Goal: Information Seeking & Learning: Learn about a topic

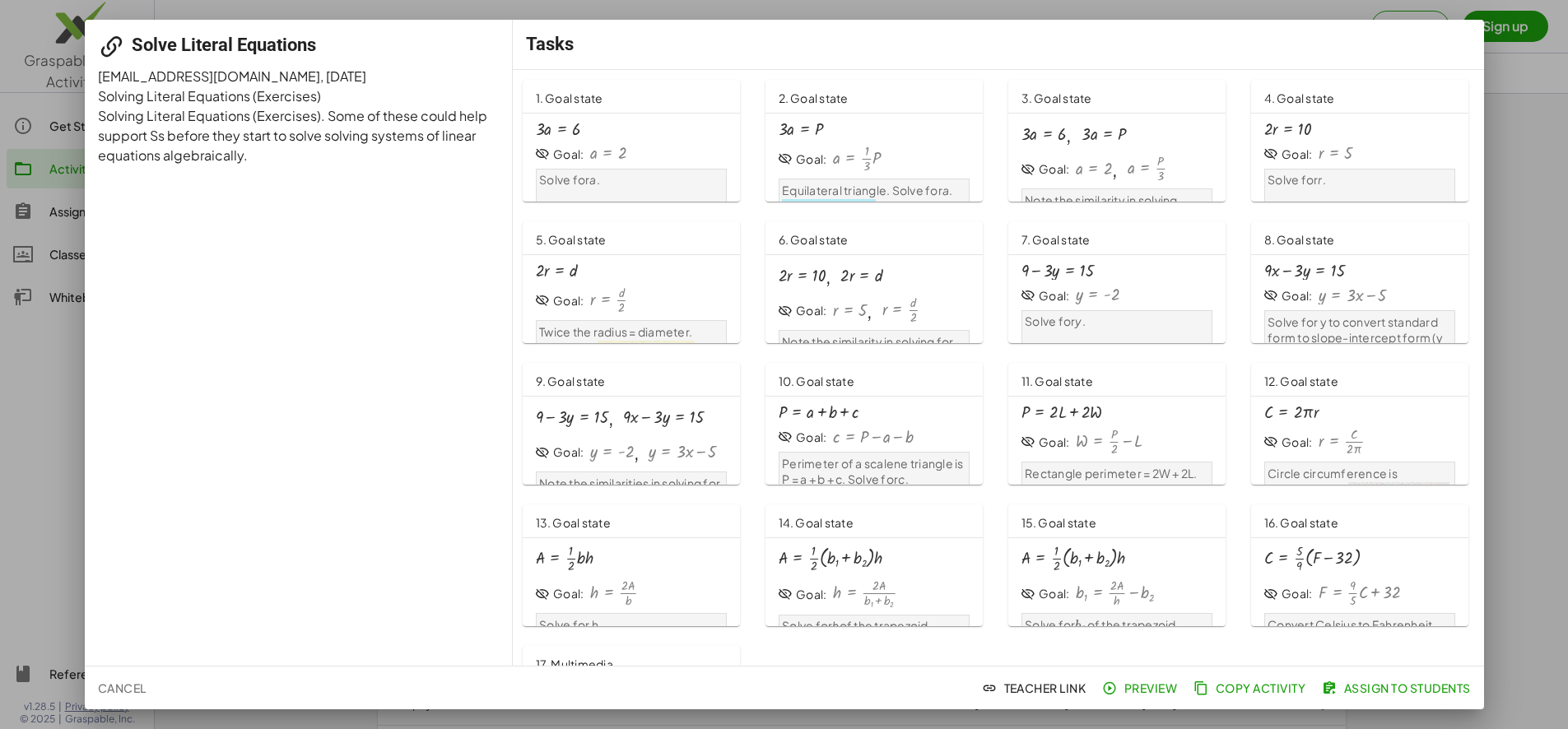
click at [661, 134] on div "· 3 · a = 6" at bounding box center [632, 129] width 191 height 18
click at [1536, 195] on div at bounding box center [784, 364] width 1568 height 729
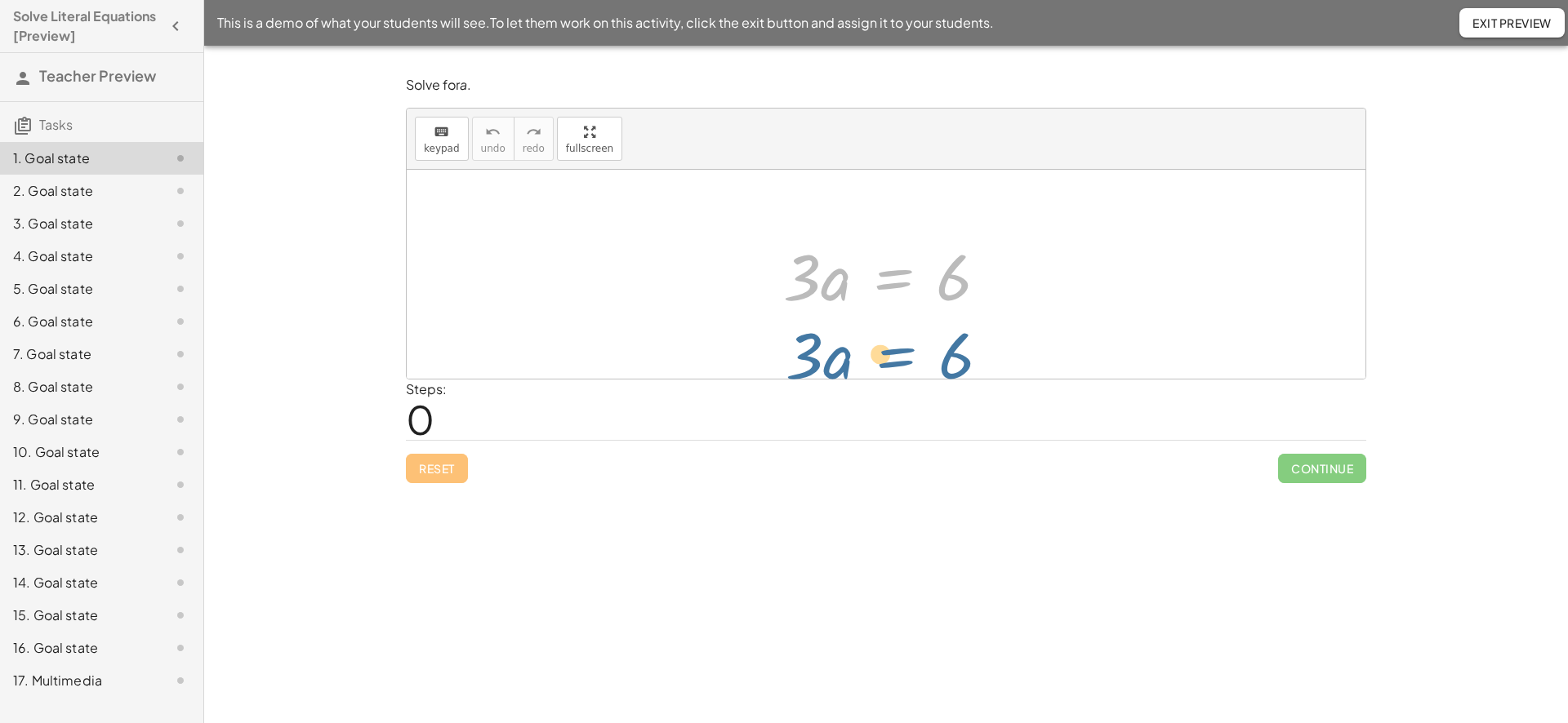
drag, startPoint x: 894, startPoint y: 238, endPoint x: 901, endPoint y: 272, distance: 34.7
click at [896, 300] on div at bounding box center [891, 274] width 234 height 84
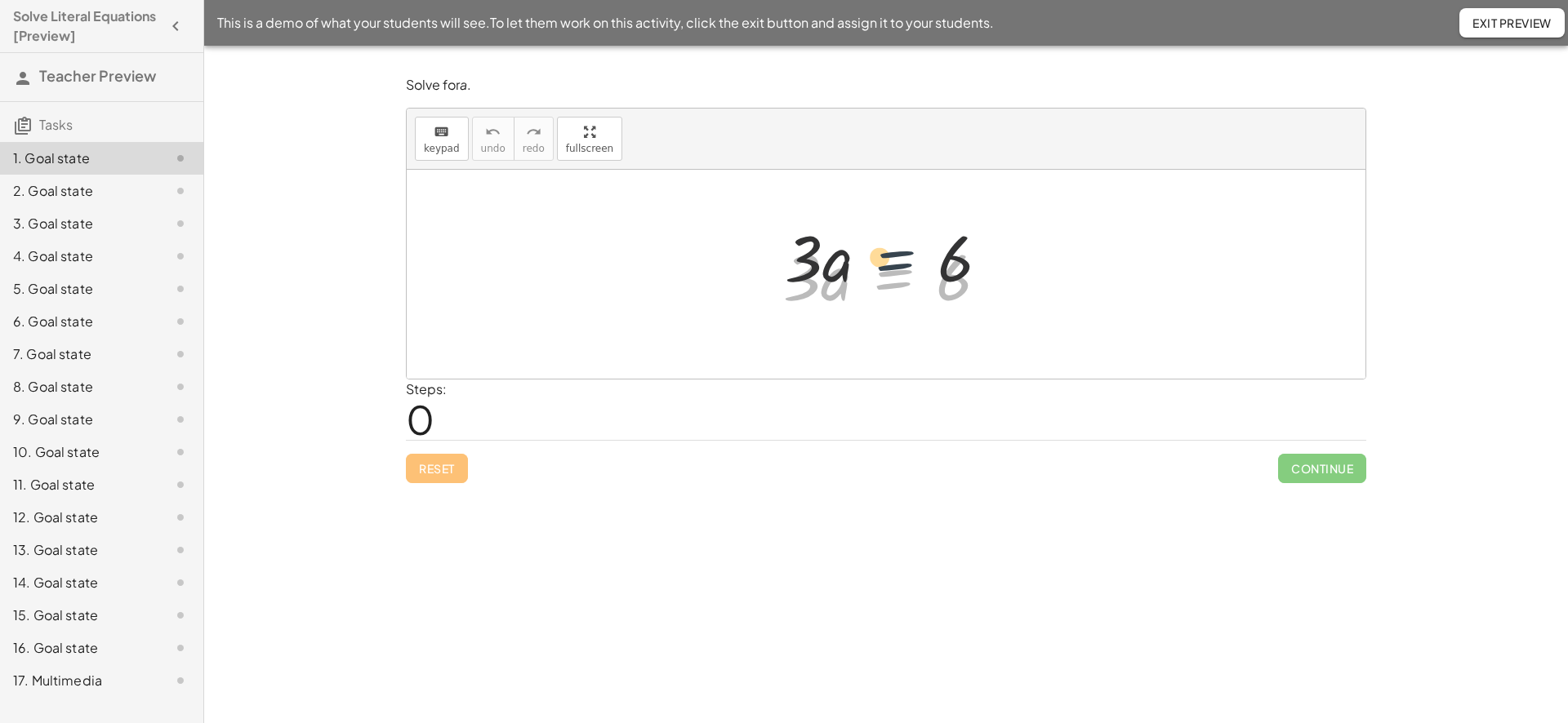
drag, startPoint x: 899, startPoint y: 281, endPoint x: 907, endPoint y: 232, distance: 49.6
click at [907, 233] on div at bounding box center [891, 274] width 234 height 84
drag, startPoint x: 787, startPoint y: 294, endPoint x: 933, endPoint y: 363, distance: 161.5
click at [928, 366] on div "· 3 · a · 3 · a = 6" at bounding box center [885, 274] width 958 height 209
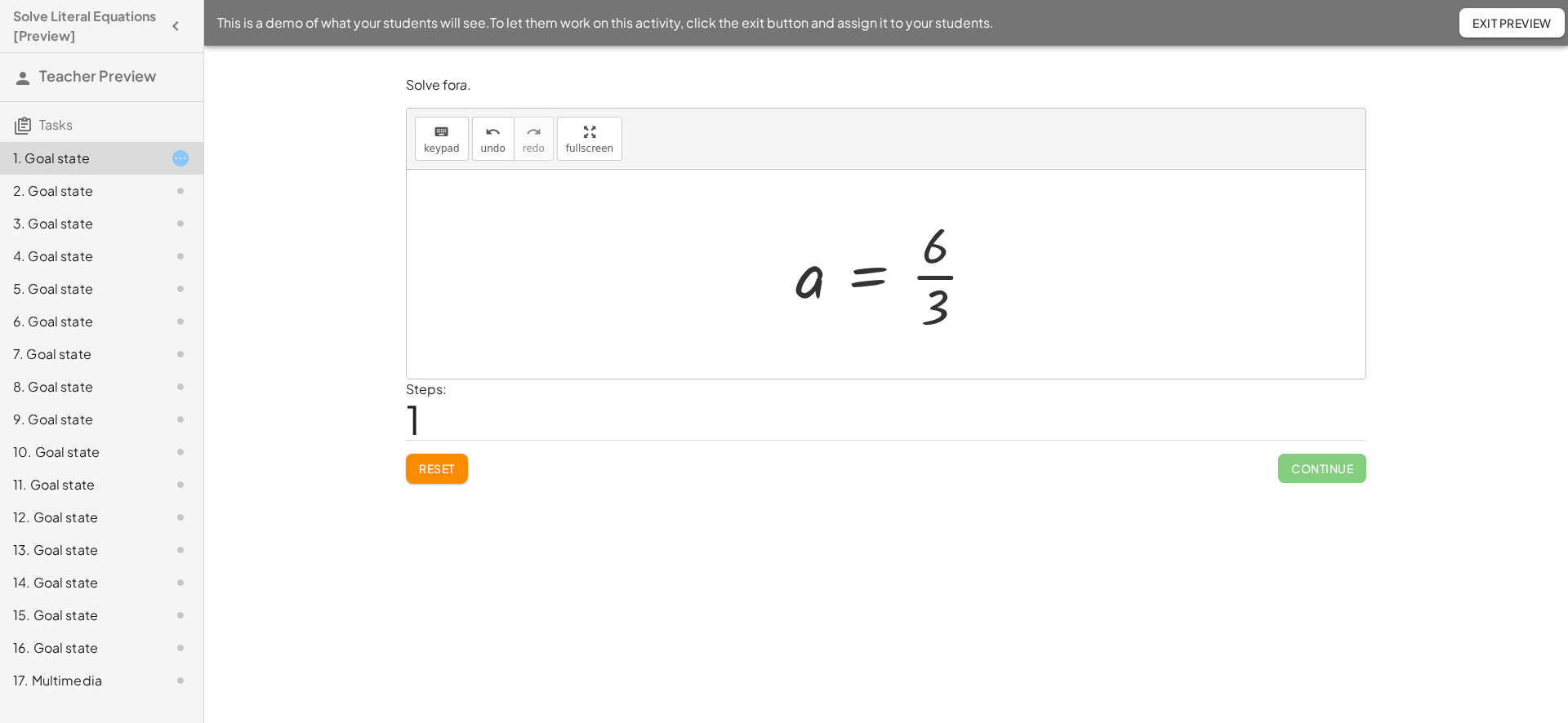
click at [930, 271] on div at bounding box center [892, 273] width 210 height 125
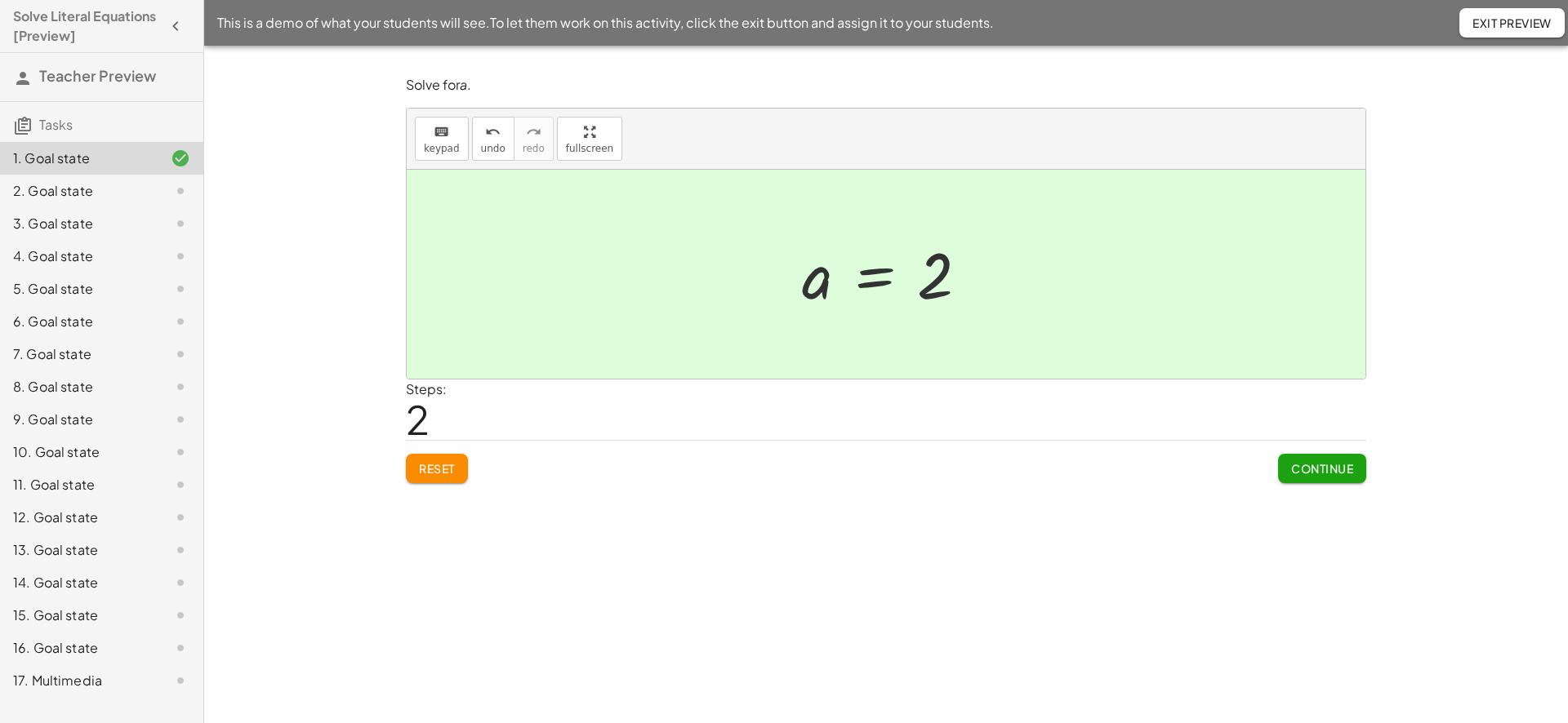
click at [1296, 467] on span "Continue" at bounding box center [1321, 468] width 62 height 15
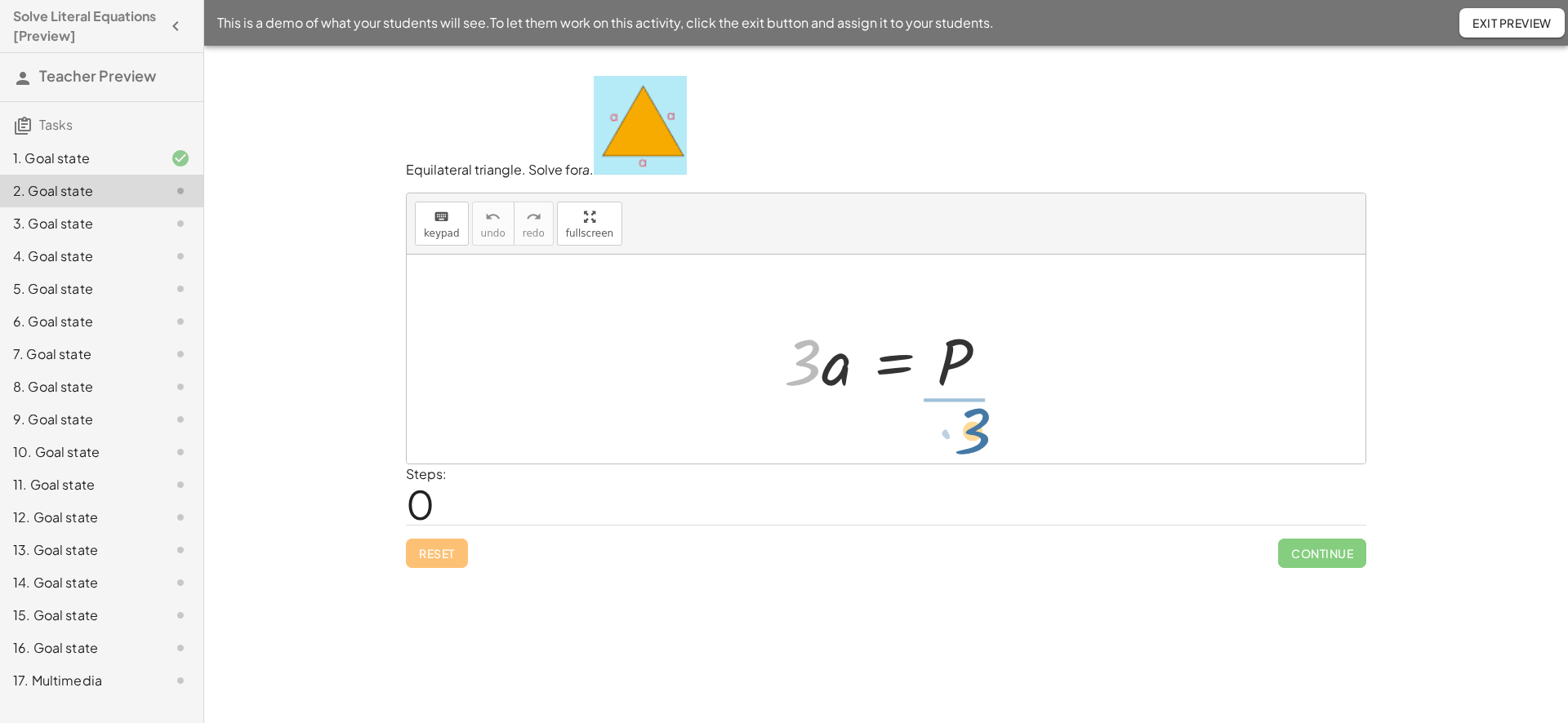
drag, startPoint x: 802, startPoint y: 376, endPoint x: 974, endPoint y: 444, distance: 185.0
click at [974, 444] on div "· 3 · 3 · a = P" at bounding box center [885, 359] width 958 height 209
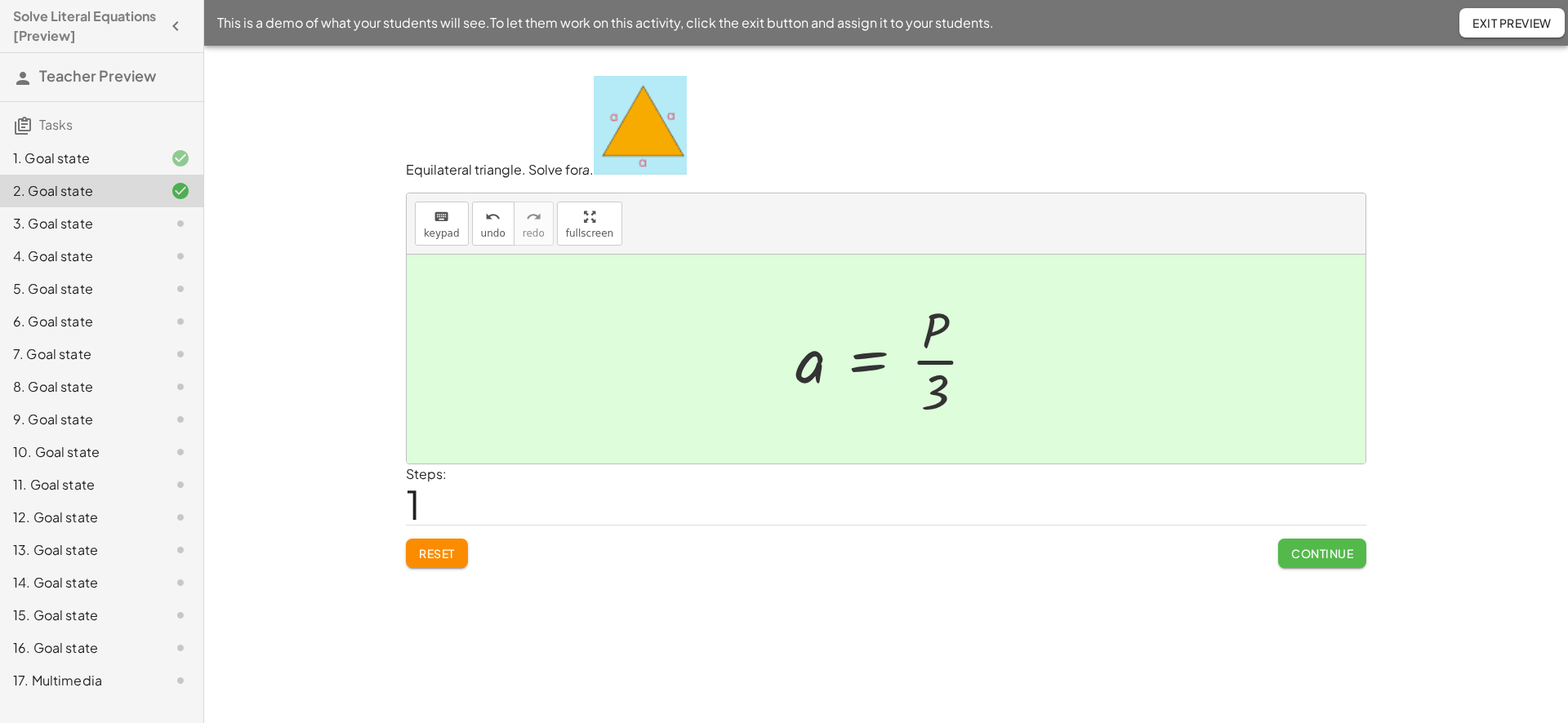
drag, startPoint x: 1301, startPoint y: 550, endPoint x: 1291, endPoint y: 546, distance: 10.8
click at [1302, 550] on span "Continue" at bounding box center [1321, 553] width 62 height 15
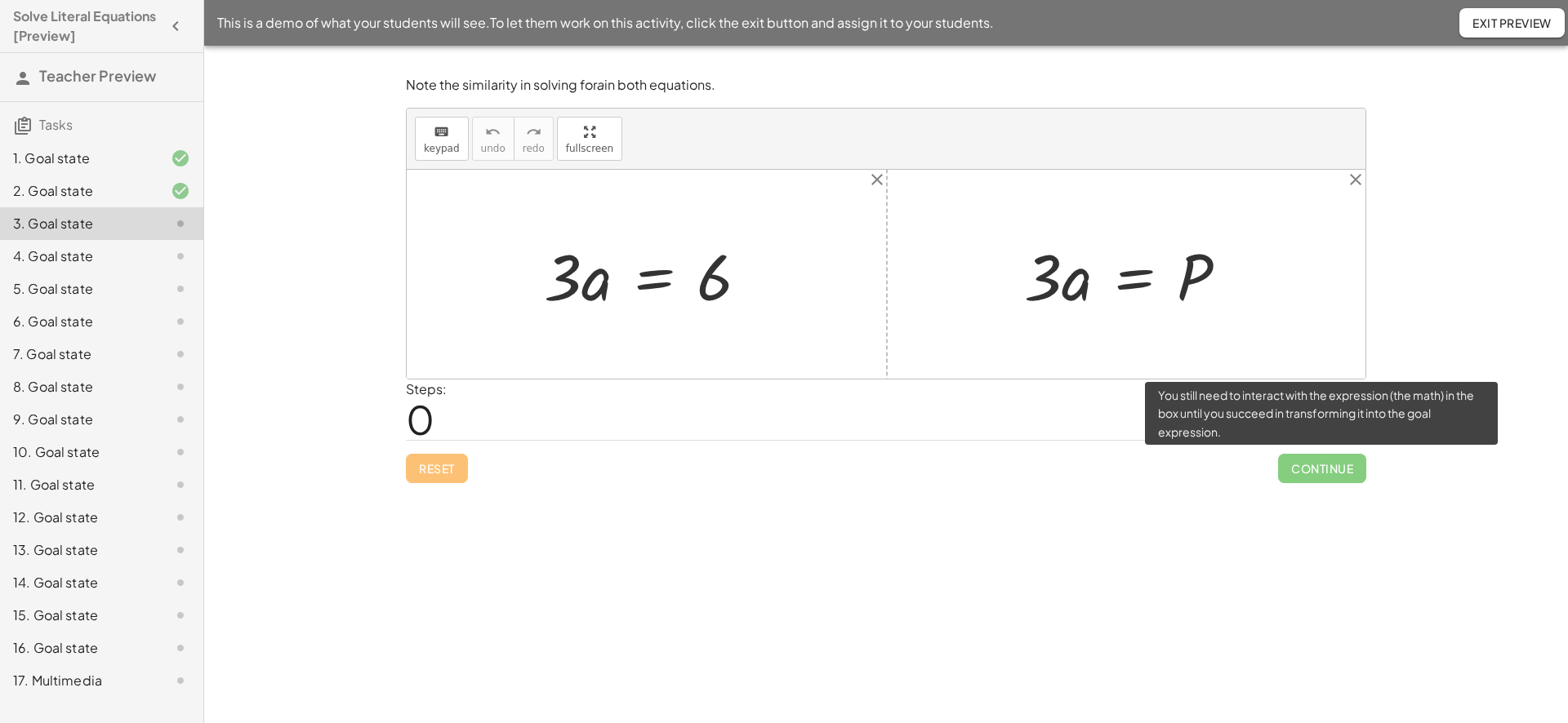
click at [1338, 470] on span "Continue" at bounding box center [1321, 469] width 88 height 30
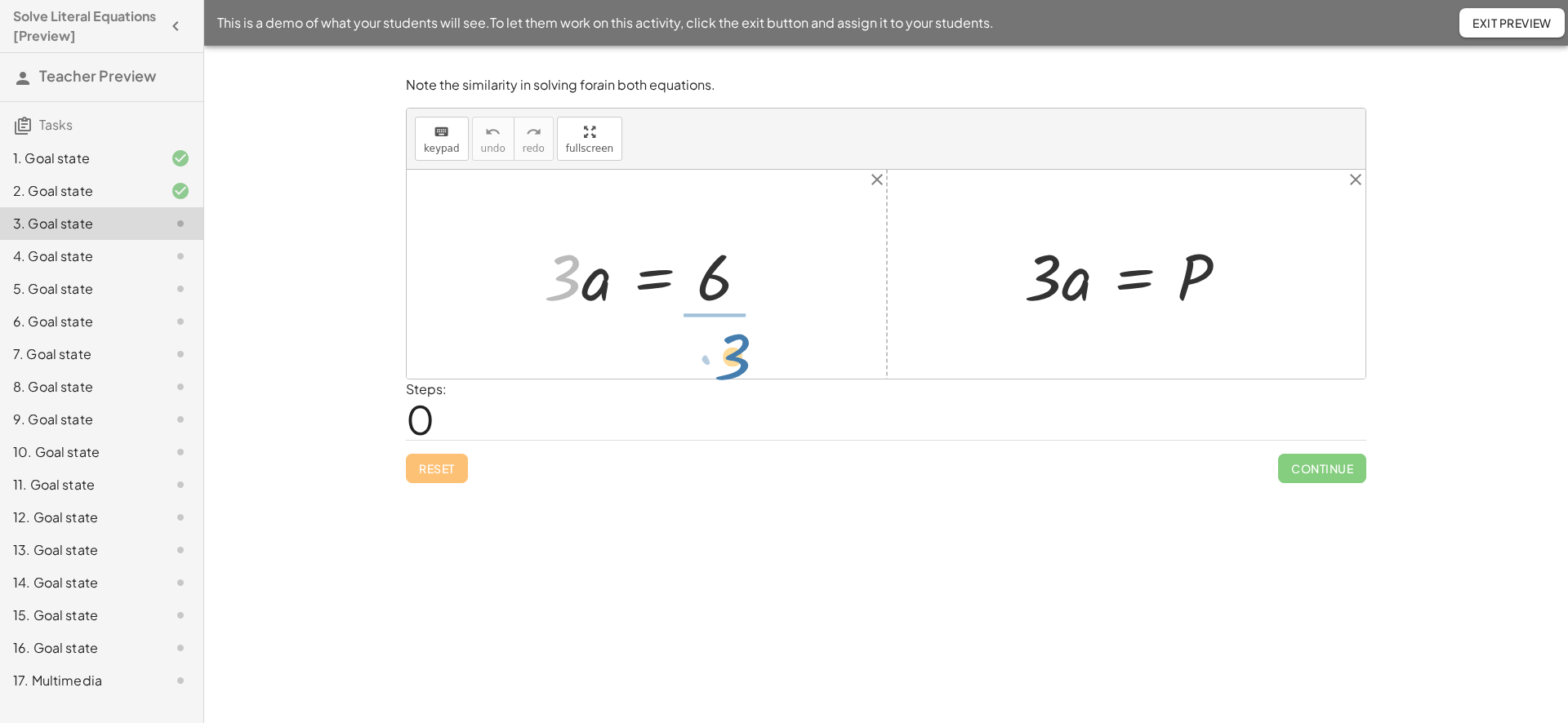
drag, startPoint x: 559, startPoint y: 272, endPoint x: 729, endPoint y: 351, distance: 187.5
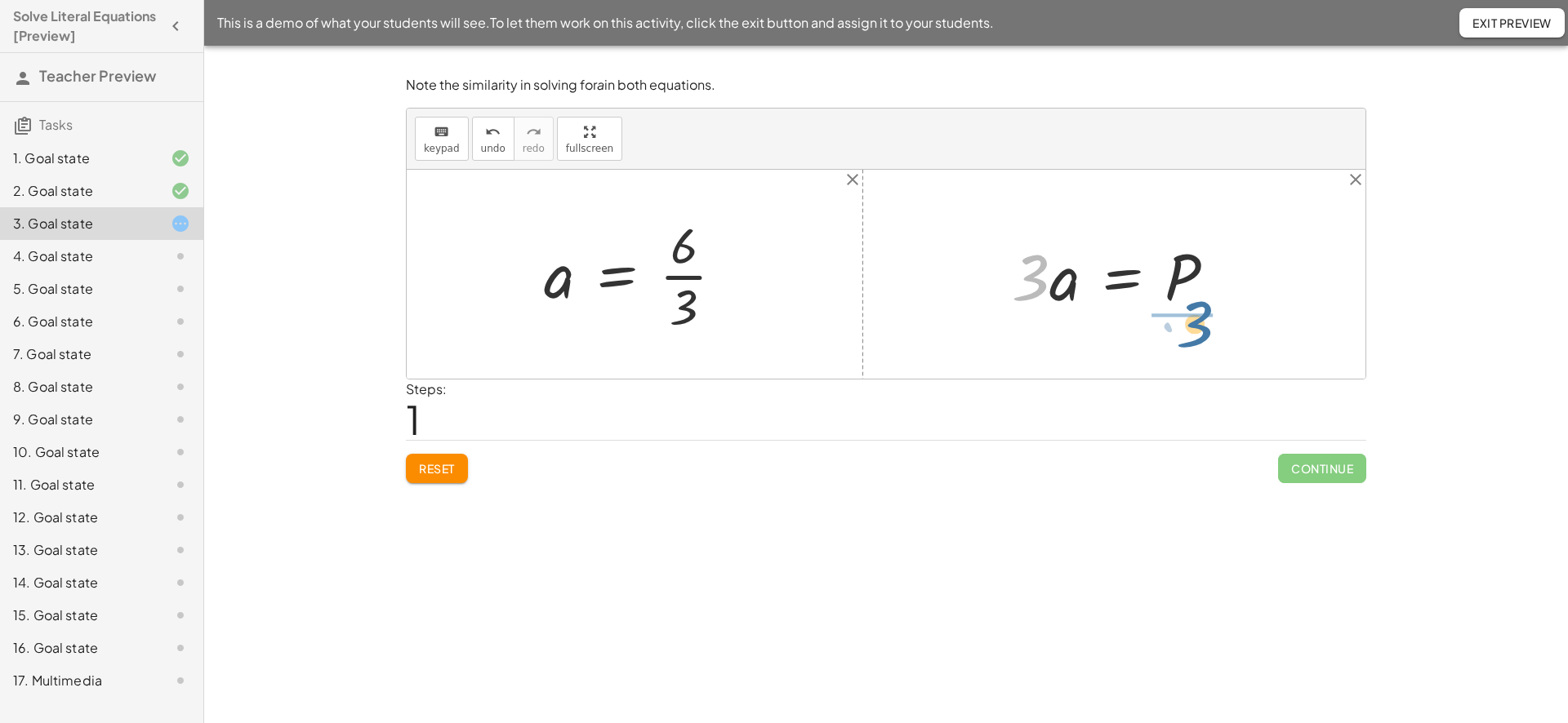
drag, startPoint x: 1025, startPoint y: 290, endPoint x: 1196, endPoint y: 337, distance: 177.3
click at [1196, 337] on div "· 3 · a = 6 · 3 a = 6 · · 3 · 3 · a = P" at bounding box center [885, 274] width 958 height 209
click at [1196, 337] on div "· 3 · 3 · a = P · · 3 · a = P" at bounding box center [1139, 274] width 230 height 134
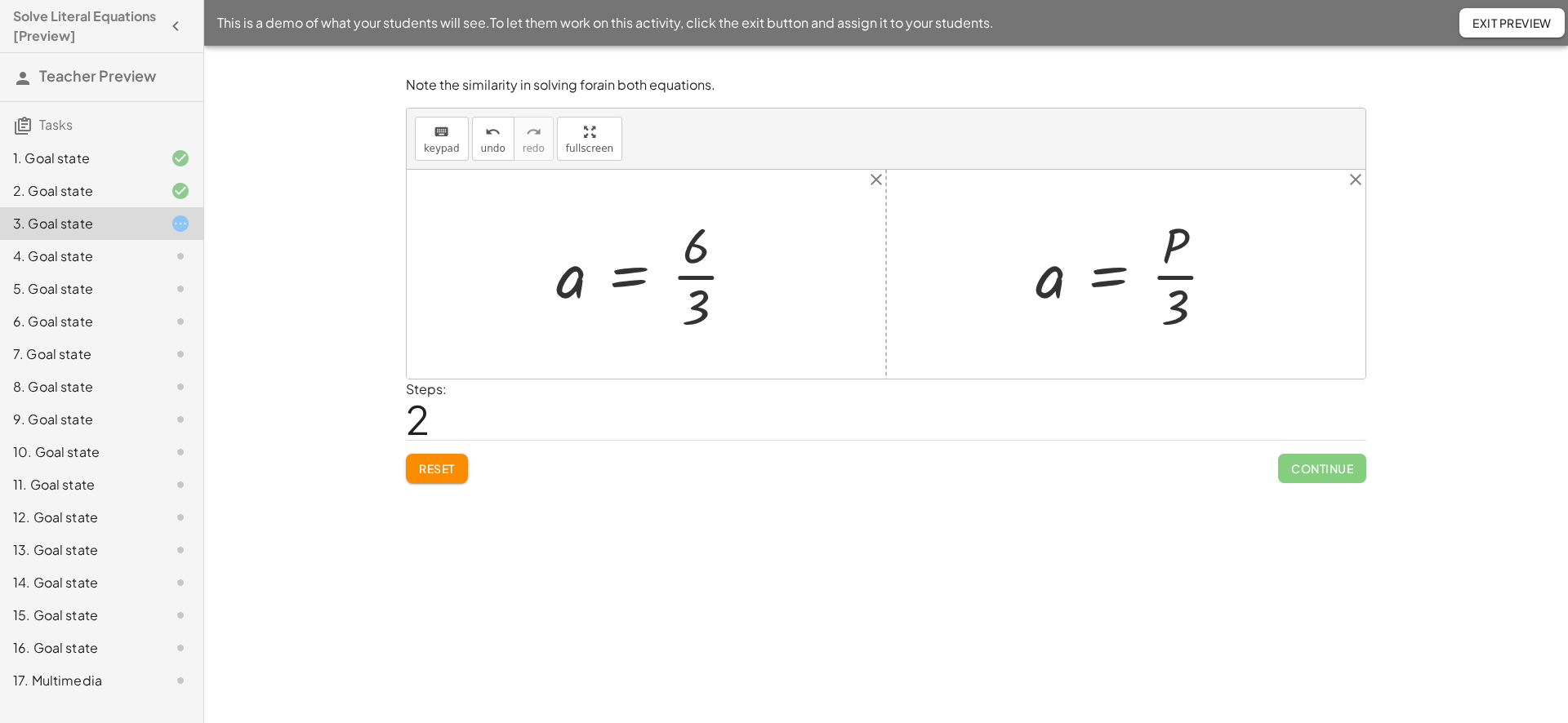
click at [711, 279] on div at bounding box center [652, 273] width 210 height 125
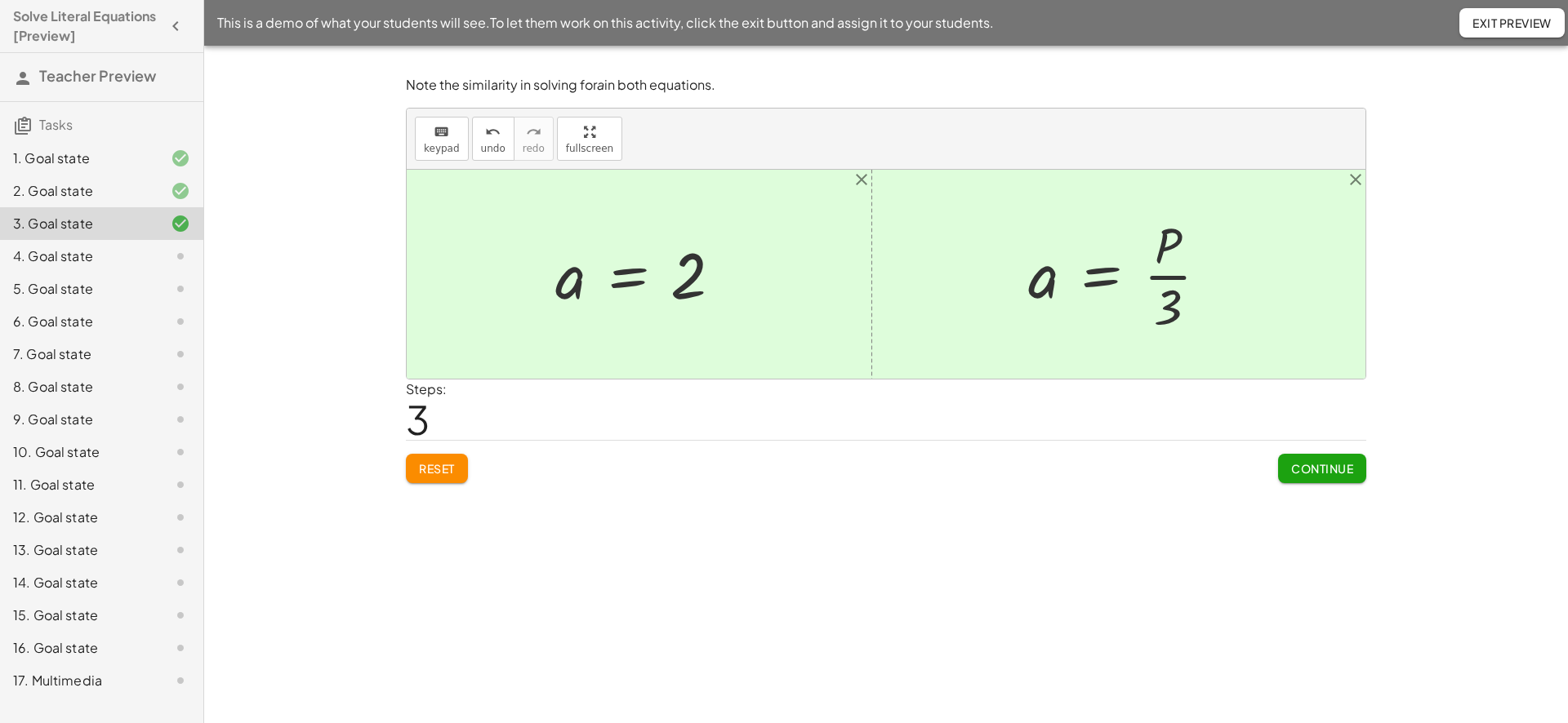
click at [1324, 461] on span "Continue" at bounding box center [1321, 468] width 62 height 15
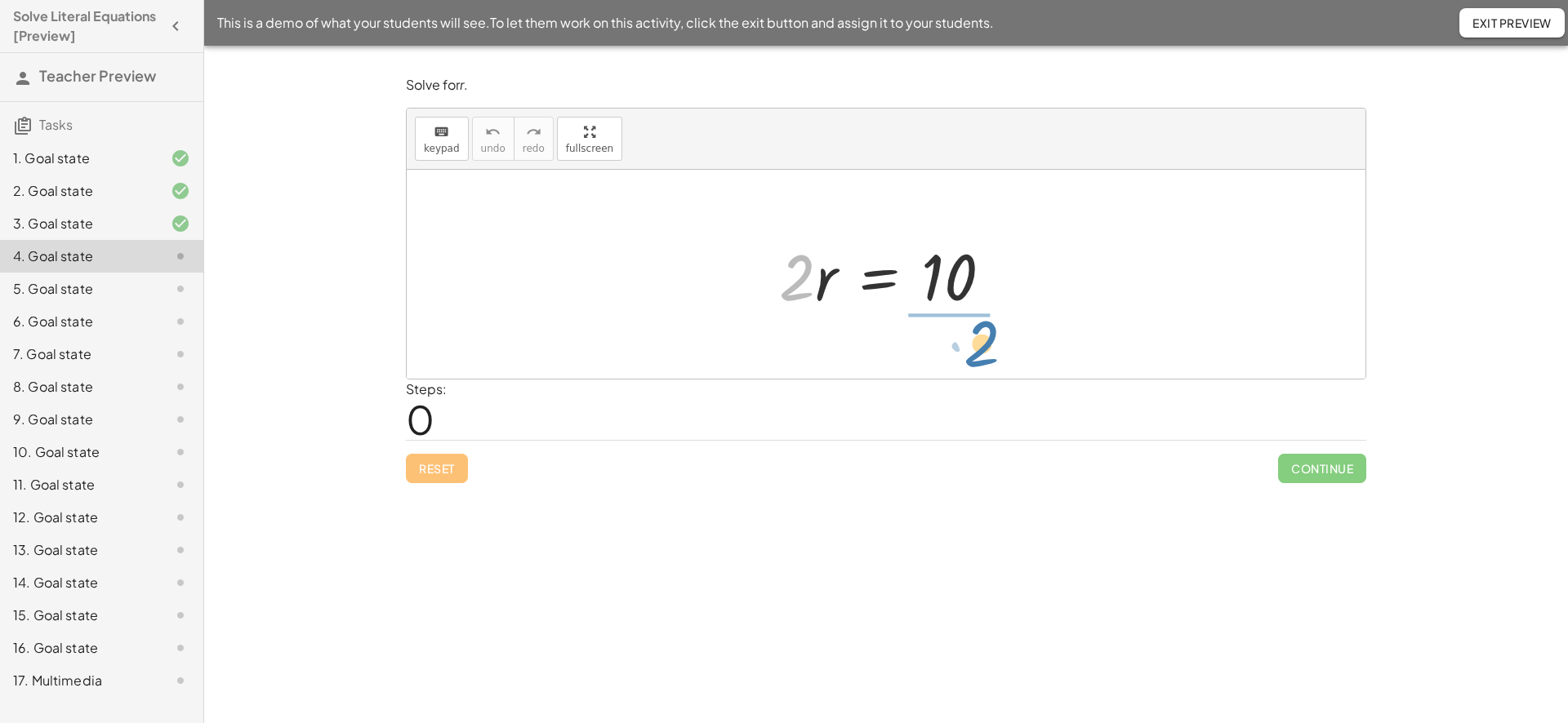
drag, startPoint x: 797, startPoint y: 288, endPoint x: 982, endPoint y: 355, distance: 196.8
click at [982, 355] on div "· 2 · 2 · r = 10" at bounding box center [885, 274] width 958 height 209
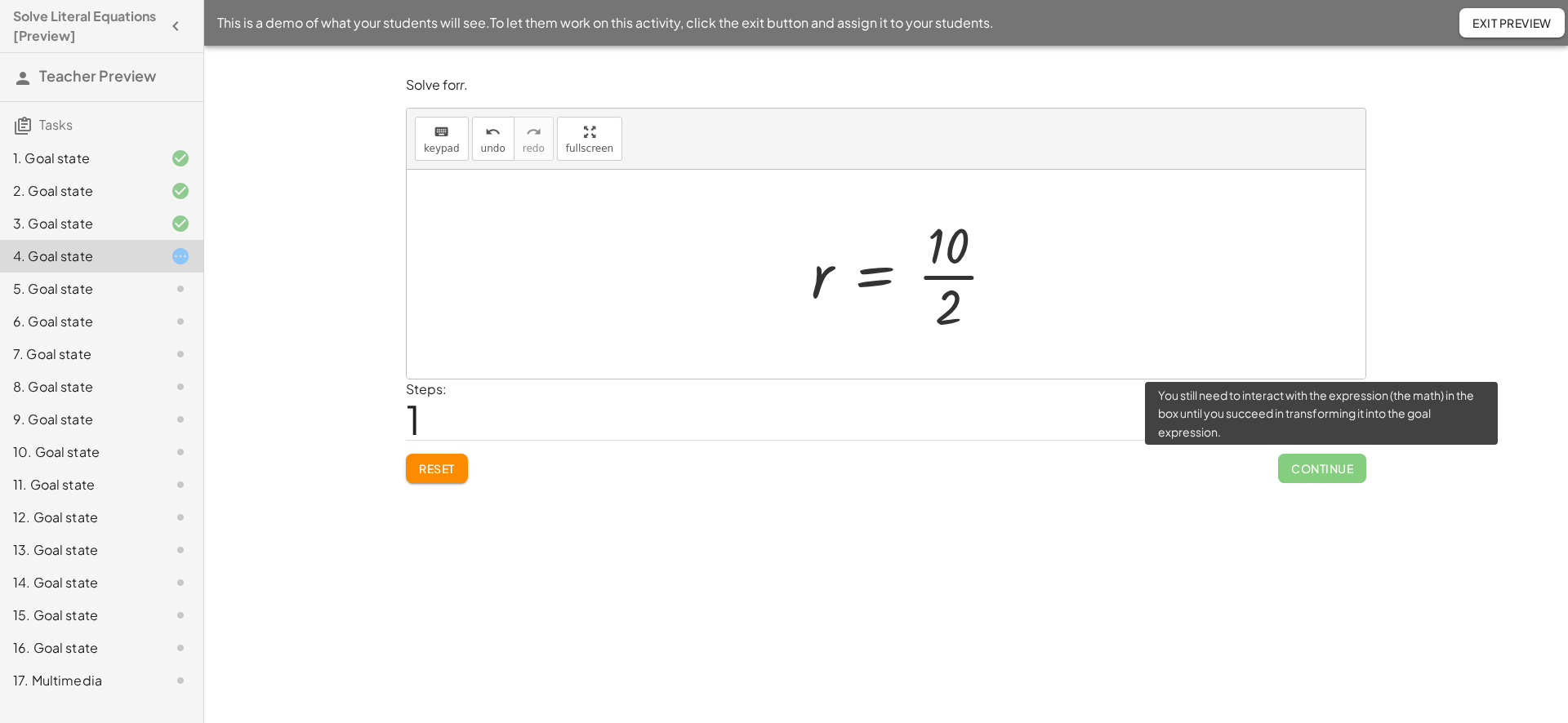
click at [1322, 462] on span "Continue" at bounding box center [1321, 469] width 88 height 30
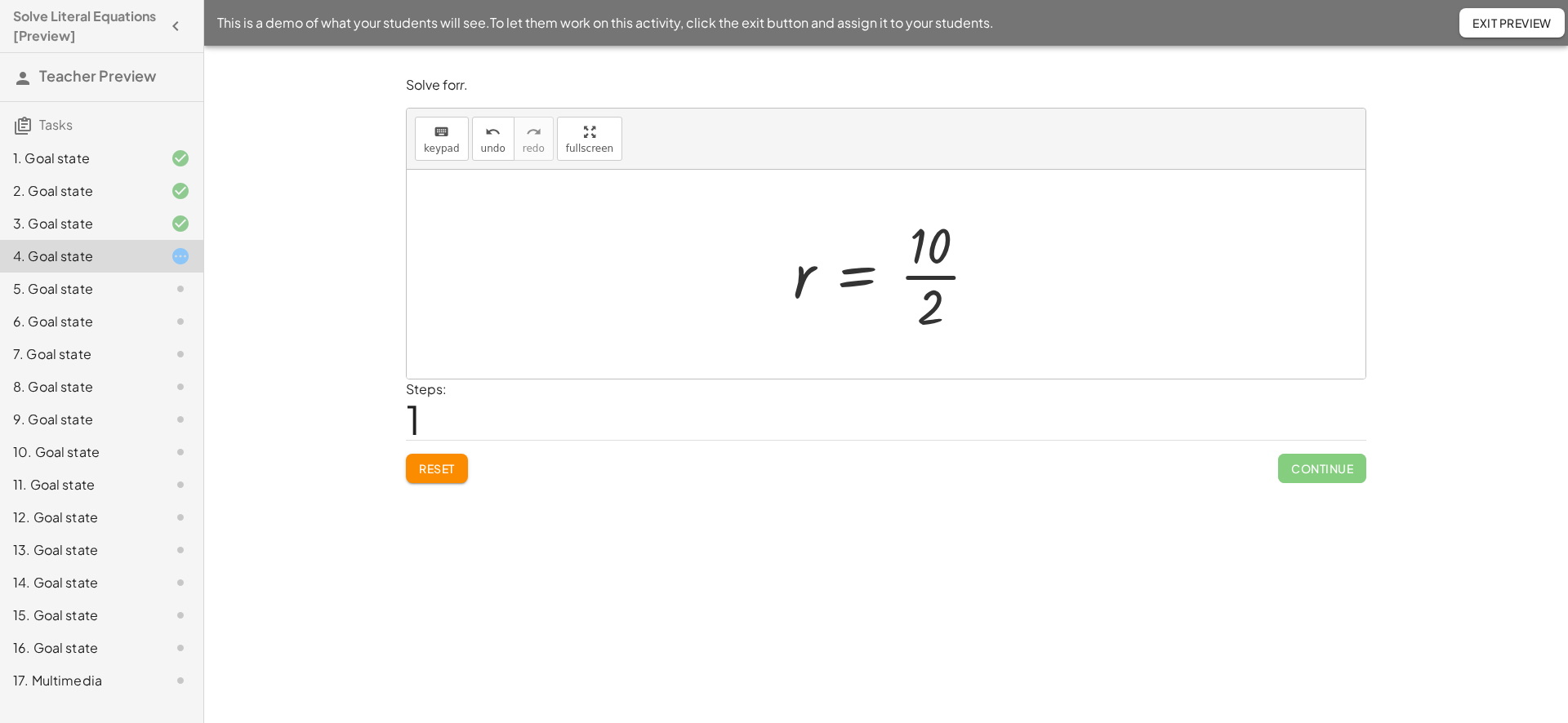
click at [938, 263] on div at bounding box center [891, 273] width 214 height 125
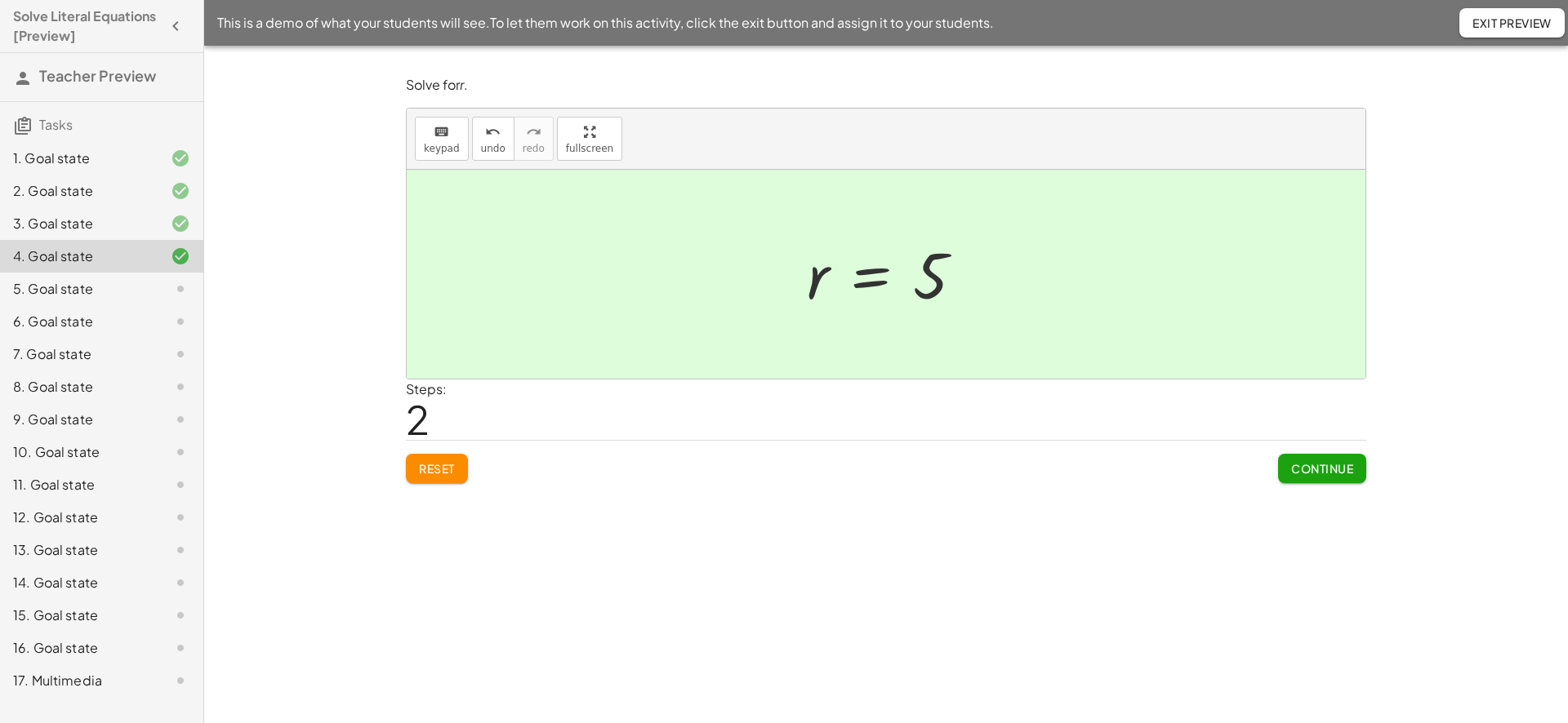
click at [1327, 471] on span "Continue" at bounding box center [1321, 468] width 62 height 15
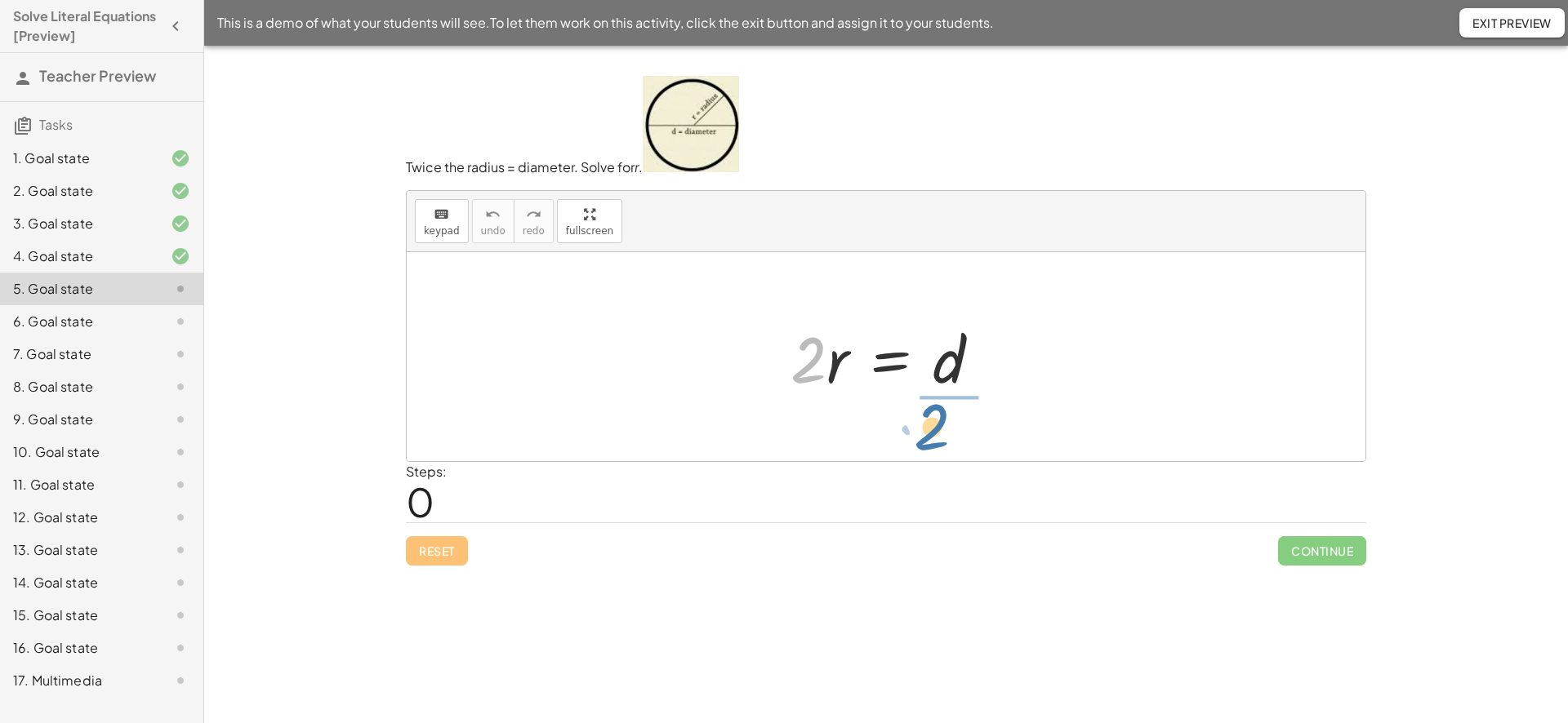
drag, startPoint x: 804, startPoint y: 370, endPoint x: 929, endPoint y: 437, distance: 141.8
click at [929, 437] on div "· 2 · 2 · r = d" at bounding box center [885, 357] width 958 height 209
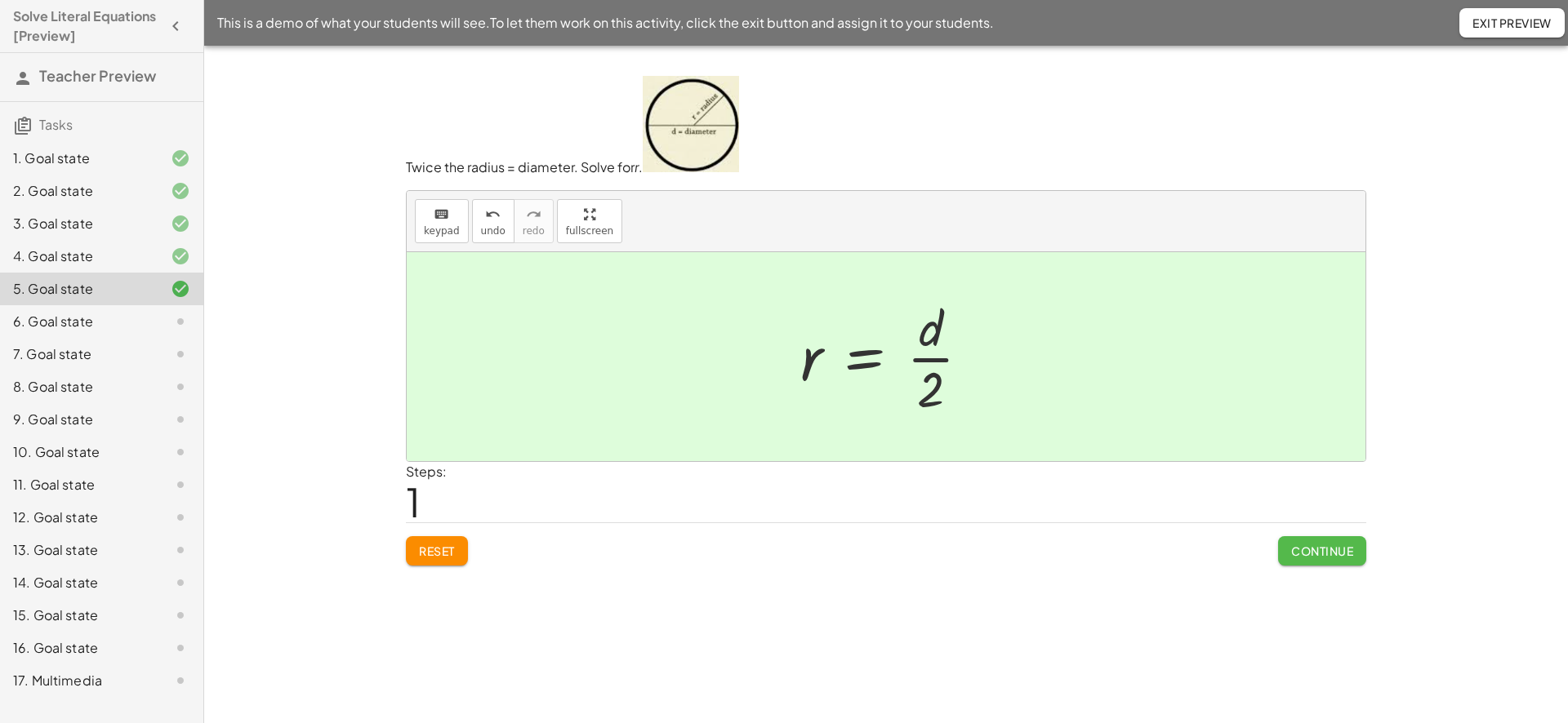
click at [1350, 551] on span "Continue" at bounding box center [1321, 550] width 62 height 15
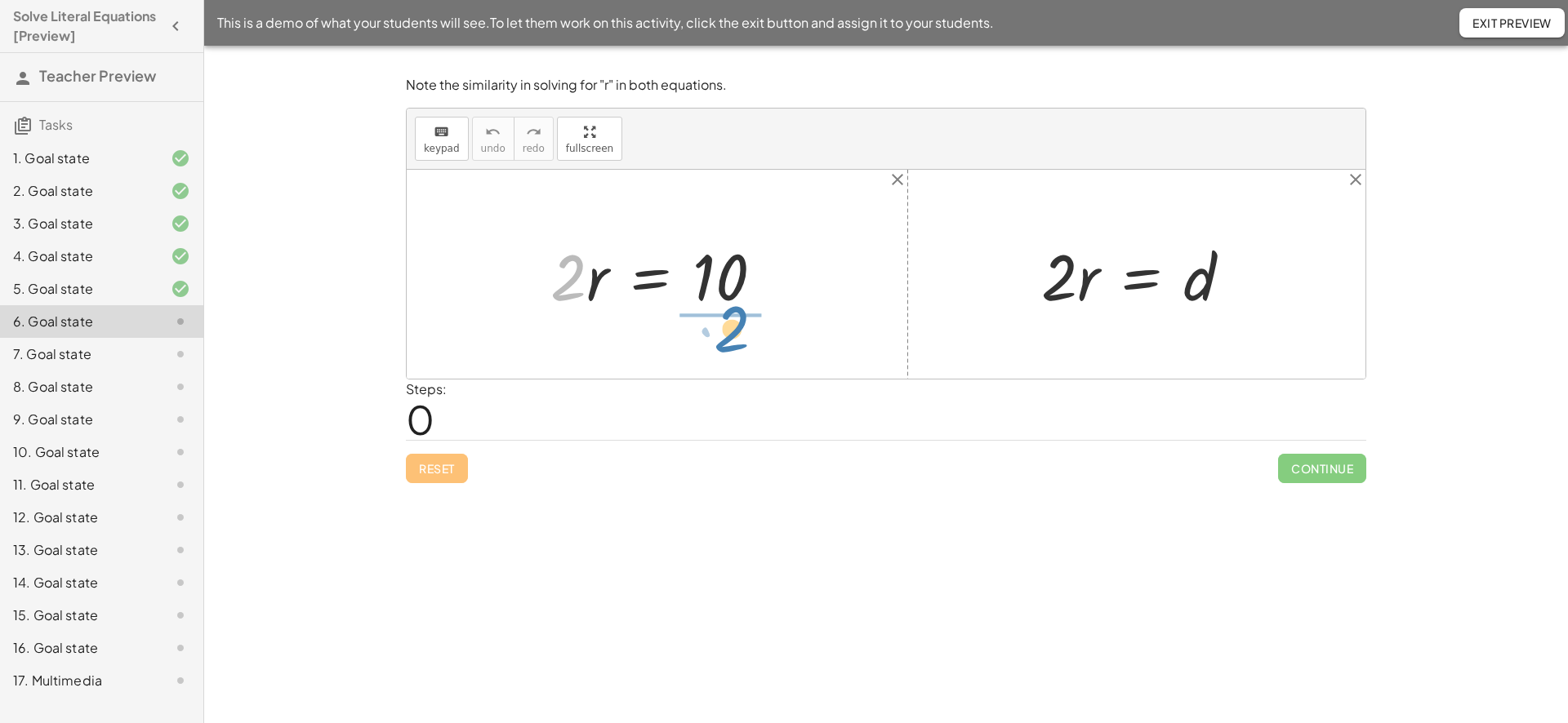
drag, startPoint x: 579, startPoint y: 289, endPoint x: 742, endPoint y: 339, distance: 170.5
click at [742, 339] on div "· 2 · 2 · r = 10 · 2 · r = d" at bounding box center [885, 274] width 958 height 209
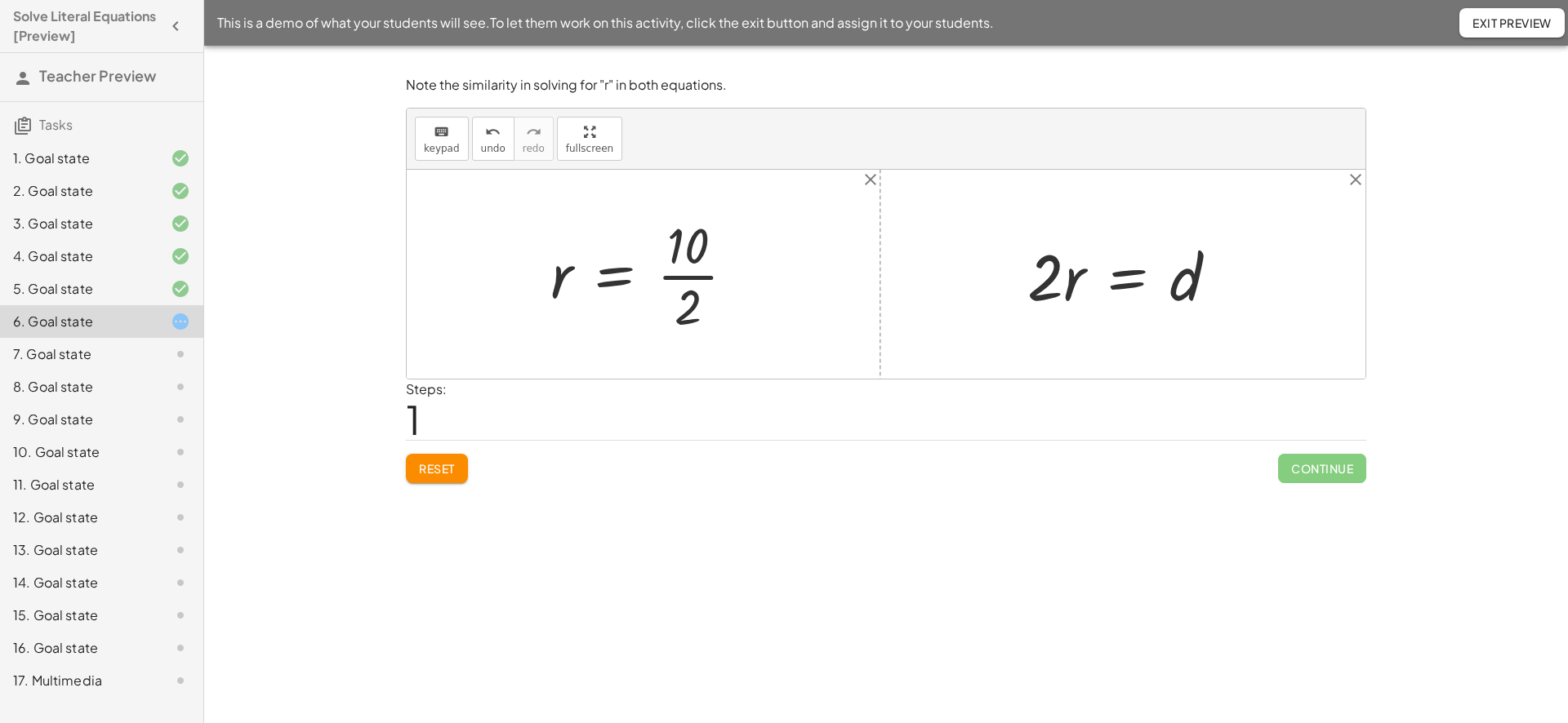
click at [694, 271] on div at bounding box center [648, 273] width 214 height 125
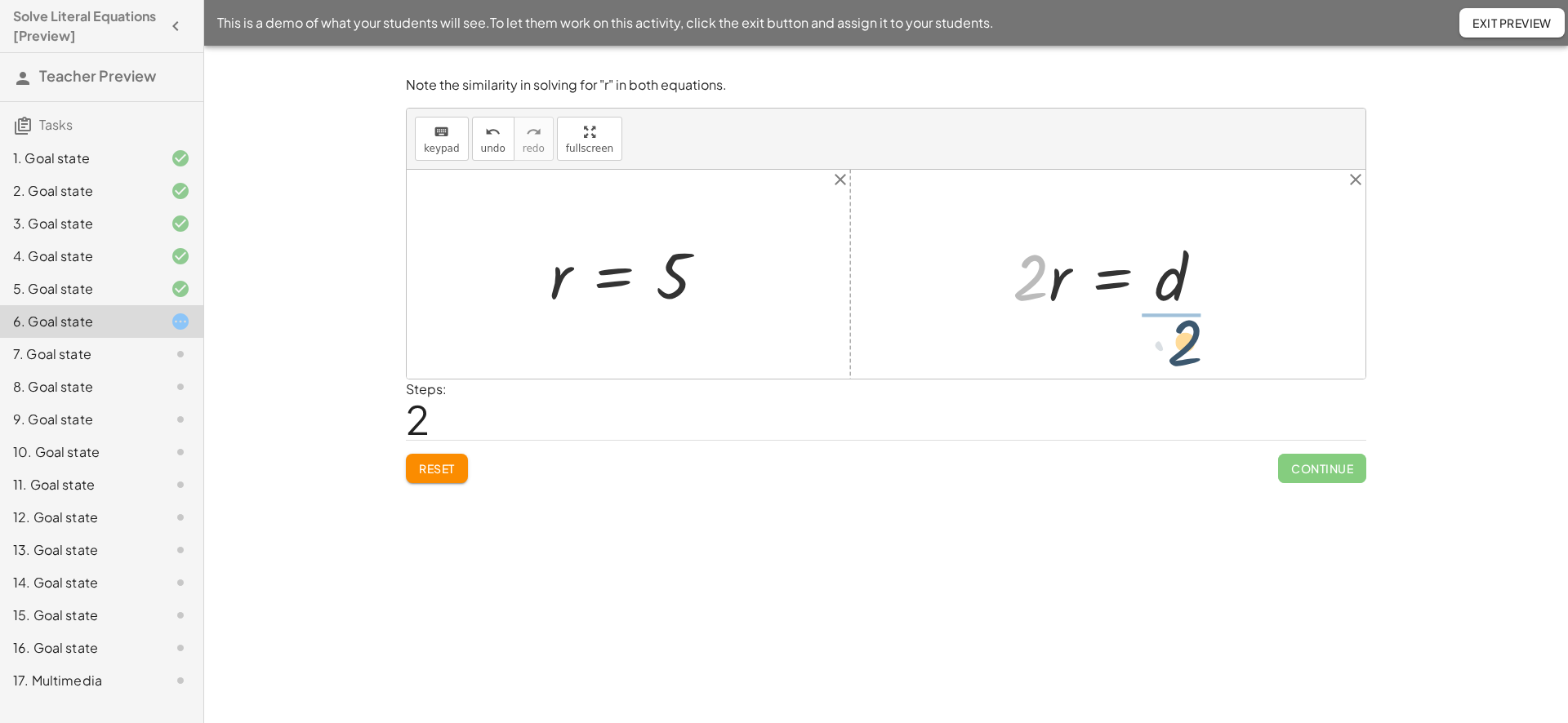
drag, startPoint x: 1031, startPoint y: 288, endPoint x: 1195, endPoint y: 355, distance: 177.2
click at [1195, 355] on div "· 2 · r = 10 r = · 10 · 2 r = 5 · 2 · 2 · r = d" at bounding box center [885, 274] width 958 height 209
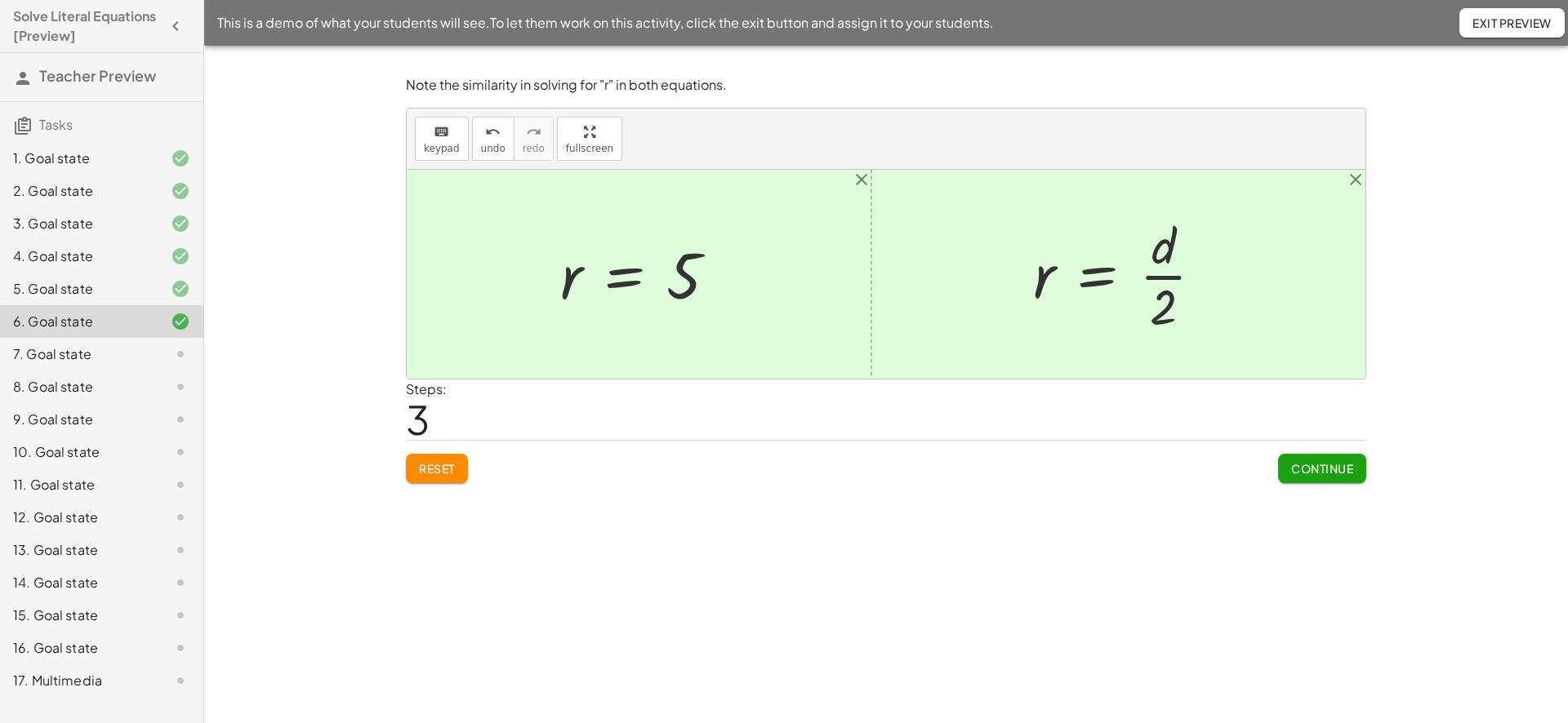
click at [1164, 276] on div at bounding box center [1124, 273] width 199 height 125
click at [1322, 472] on span "Continue" at bounding box center [1321, 468] width 62 height 15
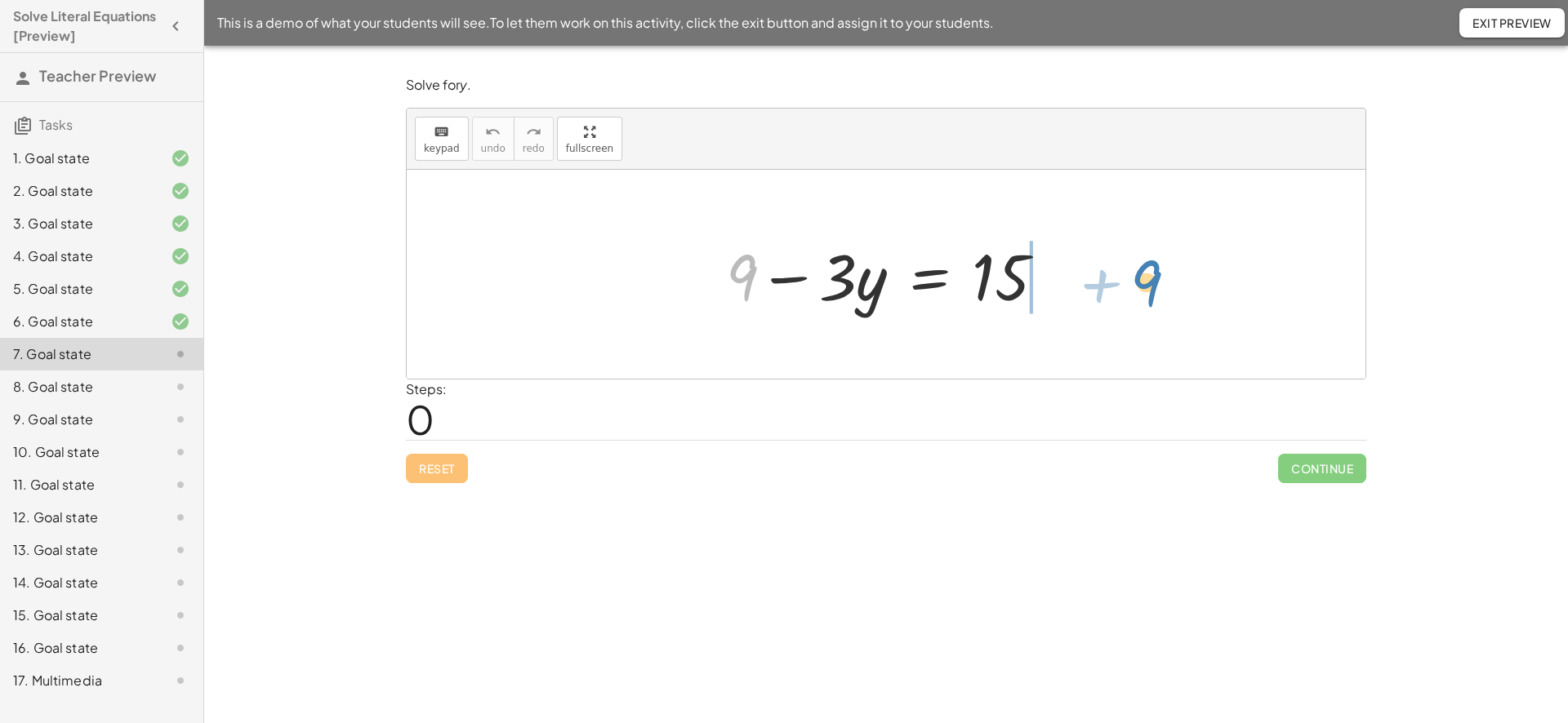
drag, startPoint x: 745, startPoint y: 279, endPoint x: 1149, endPoint y: 282, distance: 404.0
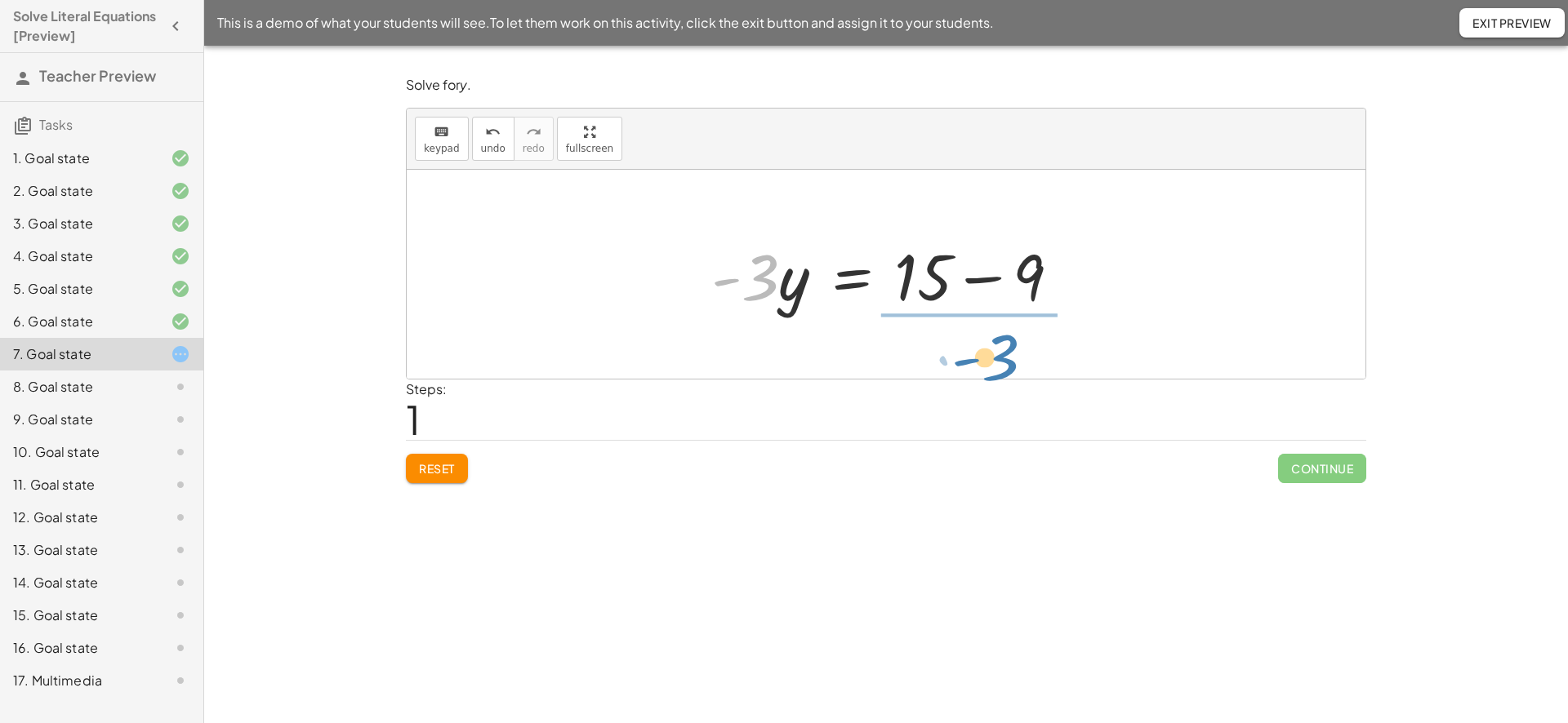
drag, startPoint x: 763, startPoint y: 285, endPoint x: 1003, endPoint y: 362, distance: 252.0
click at [1004, 364] on div "+ 9 − · 3 · y = 15 · - 3 9 · 3 · y = 15 - + −" at bounding box center [885, 274] width 958 height 209
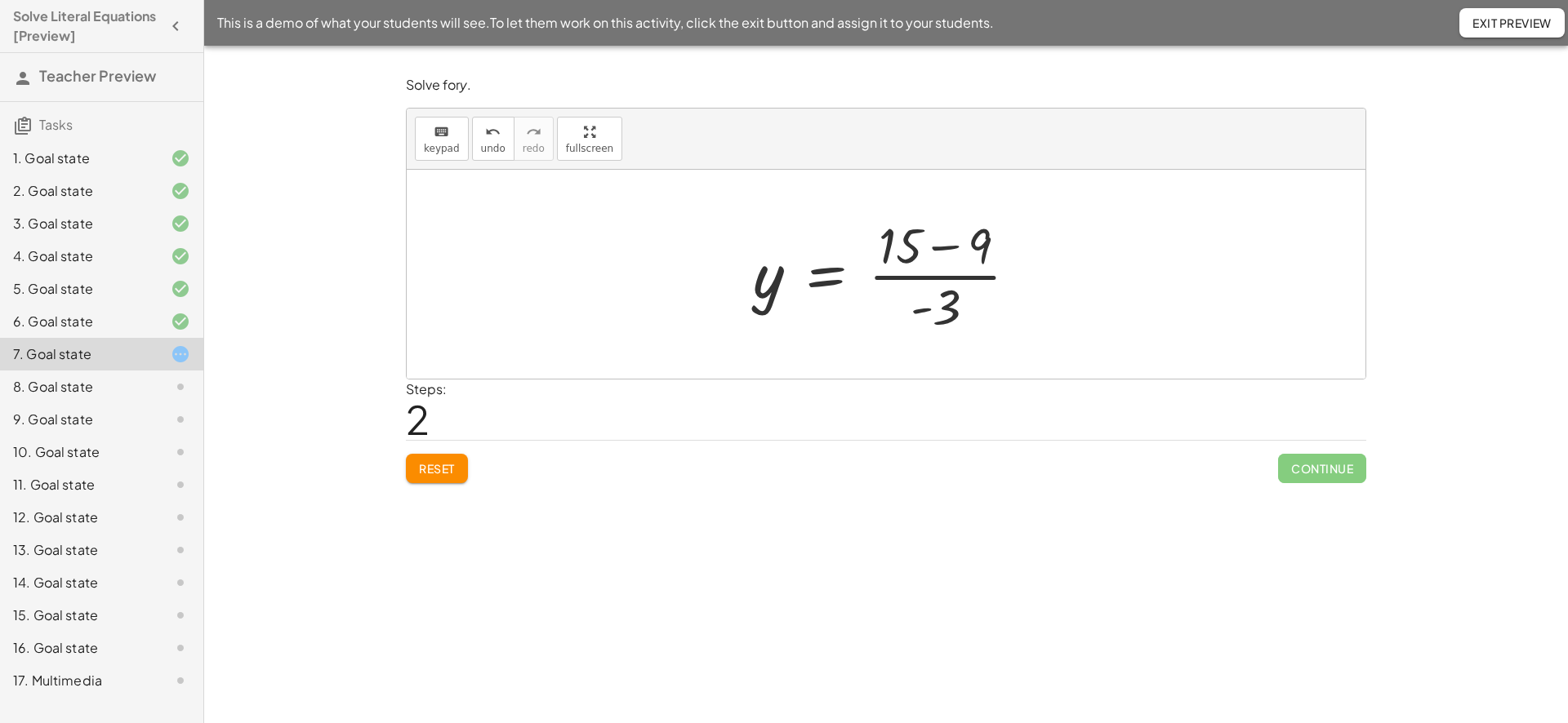
click at [882, 264] on div at bounding box center [892, 273] width 295 height 125
click at [943, 273] on div at bounding box center [892, 273] width 295 height 125
click at [948, 246] on div at bounding box center [892, 273] width 295 height 125
click at [939, 275] on div at bounding box center [891, 273] width 232 height 125
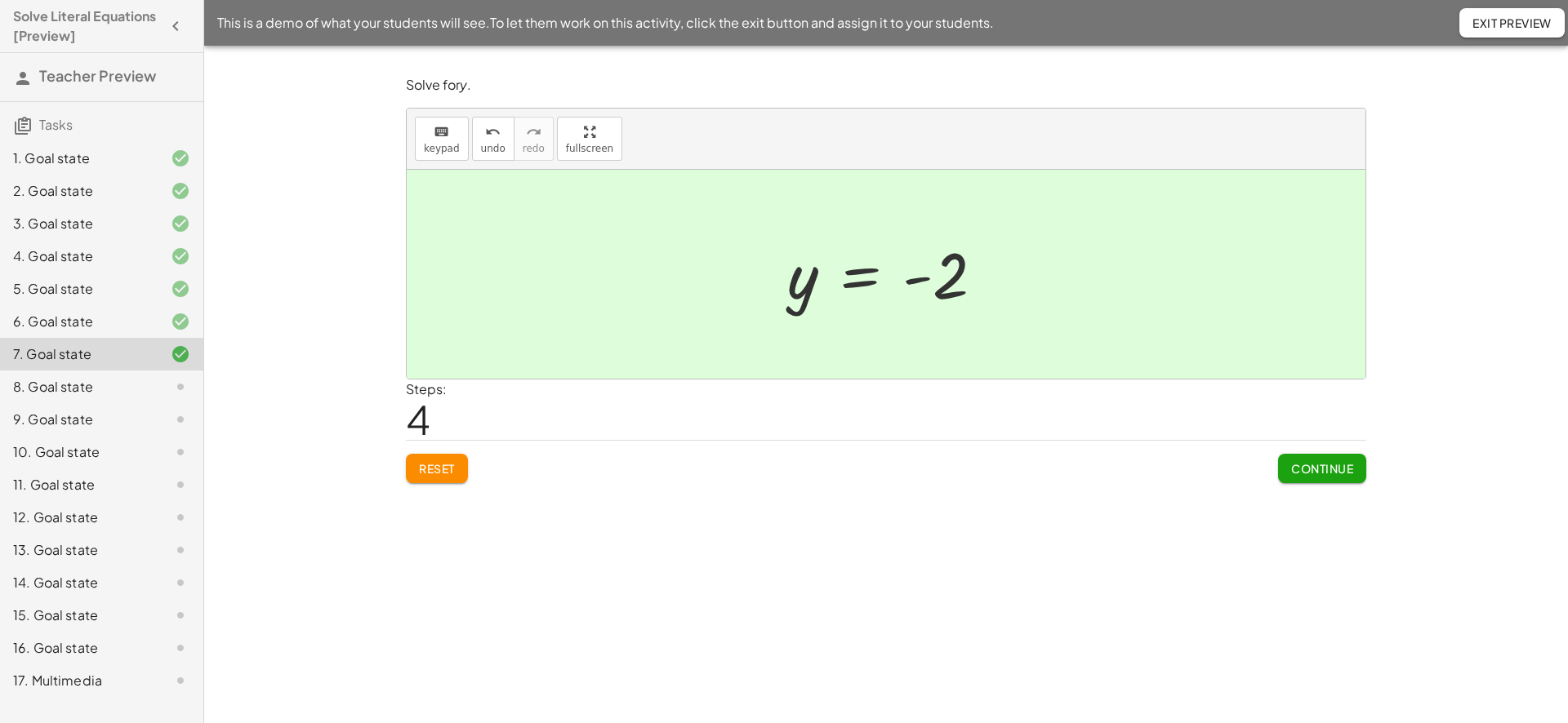
click at [1317, 470] on span "Continue" at bounding box center [1321, 468] width 62 height 15
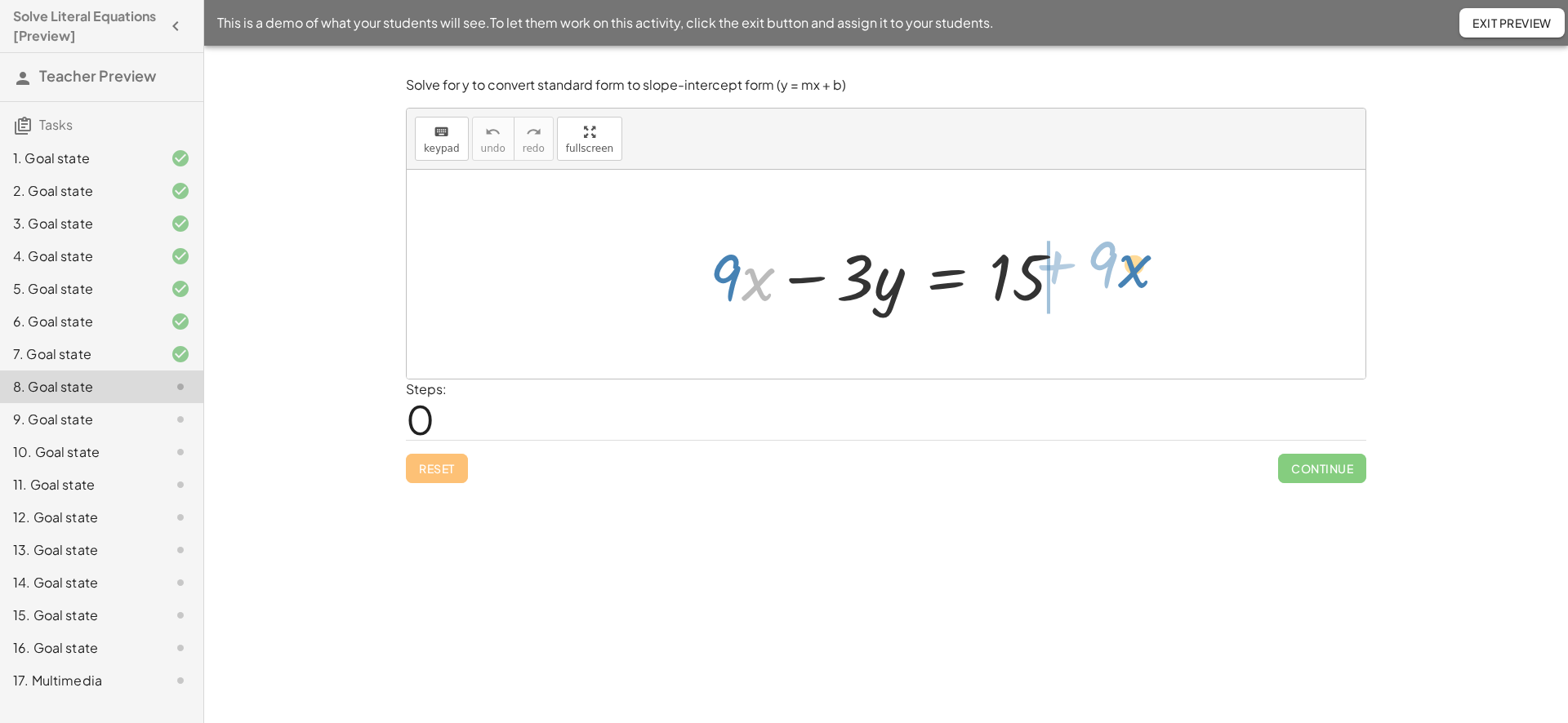
drag, startPoint x: 753, startPoint y: 288, endPoint x: 1133, endPoint y: 281, distance: 380.1
click at [1133, 280] on div "· x + · 9 + · 9 · x − · 3 · y = 15" at bounding box center [885, 274] width 958 height 209
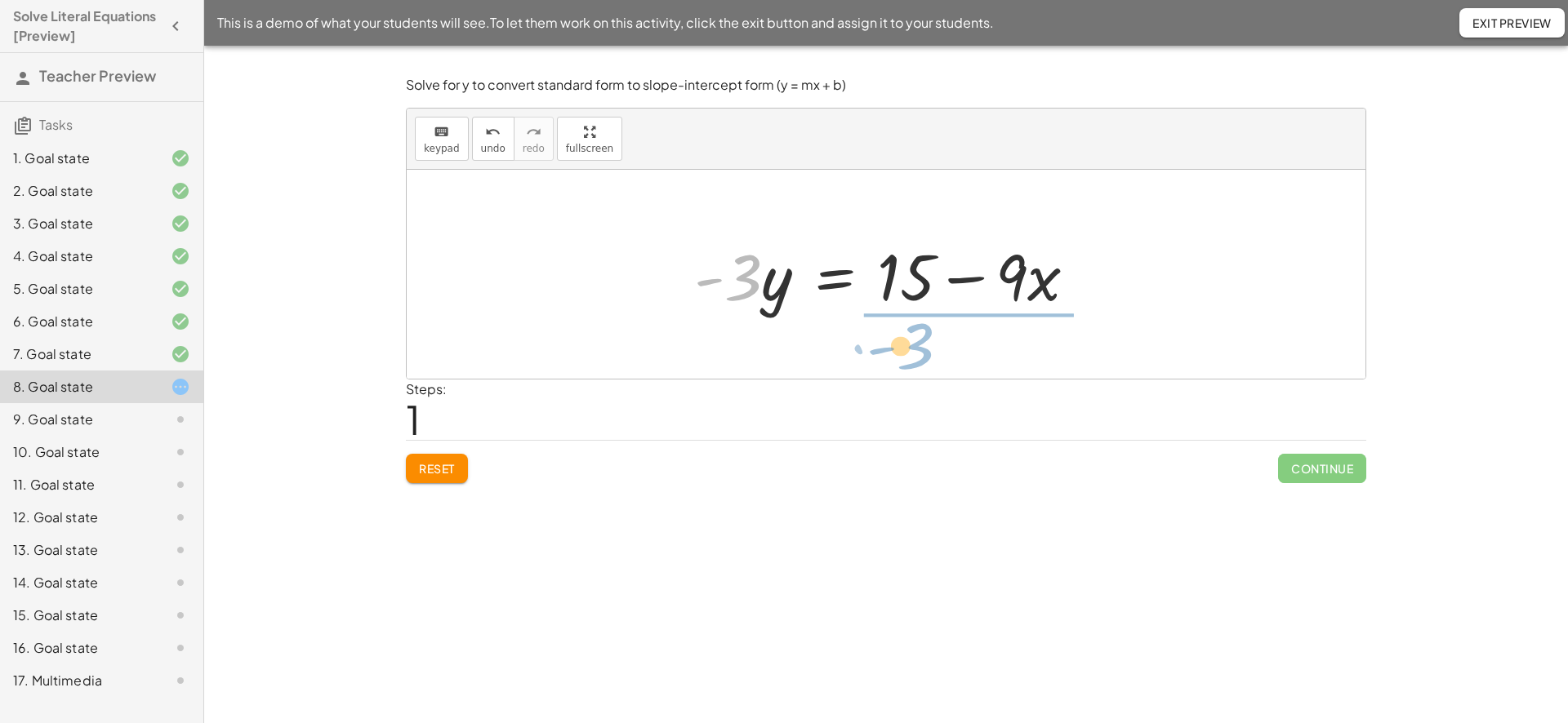
drag, startPoint x: 754, startPoint y: 287, endPoint x: 930, endPoint y: 354, distance: 188.3
click at [930, 354] on div "+ · 9 · x − · 3 · y = 15 · - 3 · 9 · x · 3 · y = 15 - + −" at bounding box center [885, 274] width 958 height 209
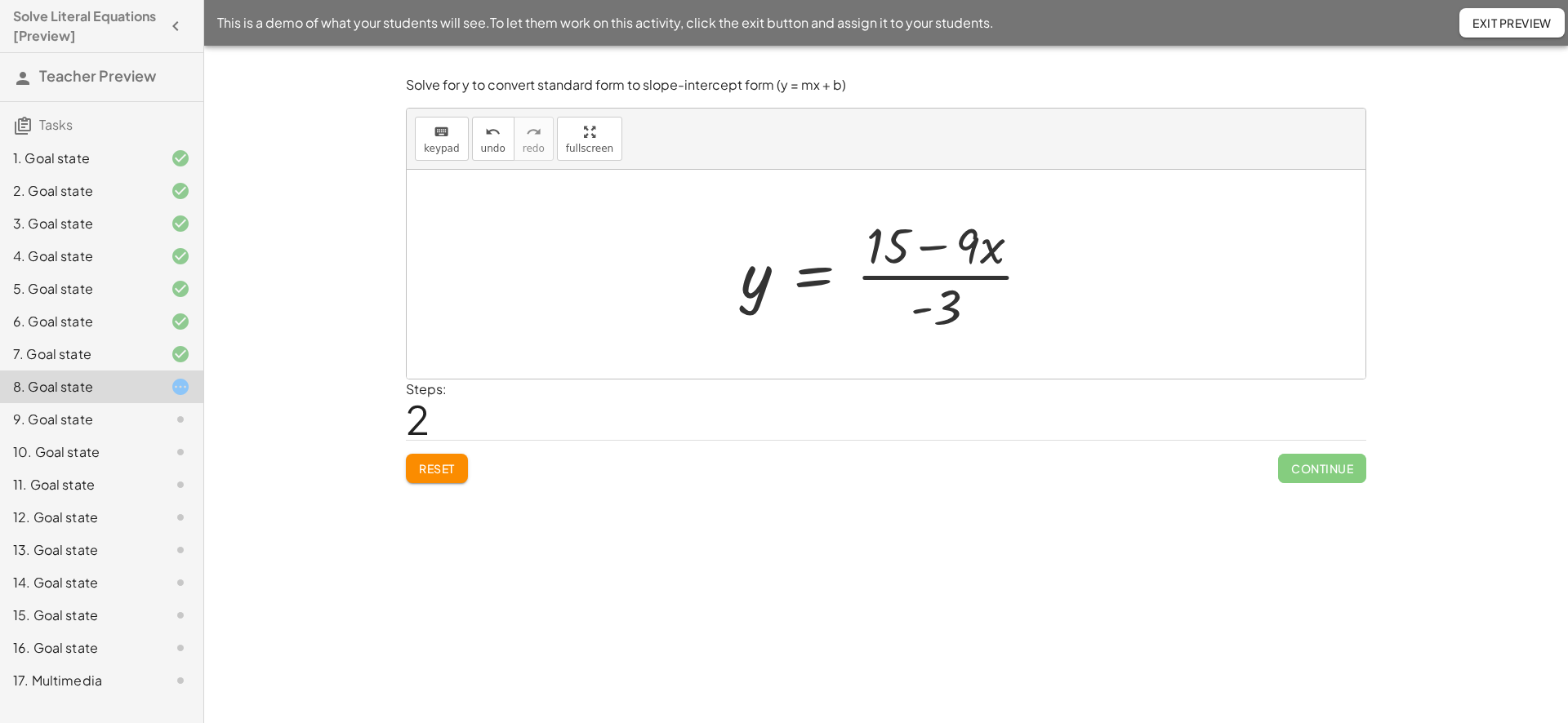
click at [874, 252] on div at bounding box center [892, 273] width 320 height 125
click at [935, 250] on div at bounding box center [892, 273] width 320 height 125
click at [967, 253] on div at bounding box center [892, 273] width 320 height 125
click at [952, 313] on div at bounding box center [892, 273] width 320 height 125
drag, startPoint x: 949, startPoint y: 314, endPoint x: 906, endPoint y: 278, distance: 56.1
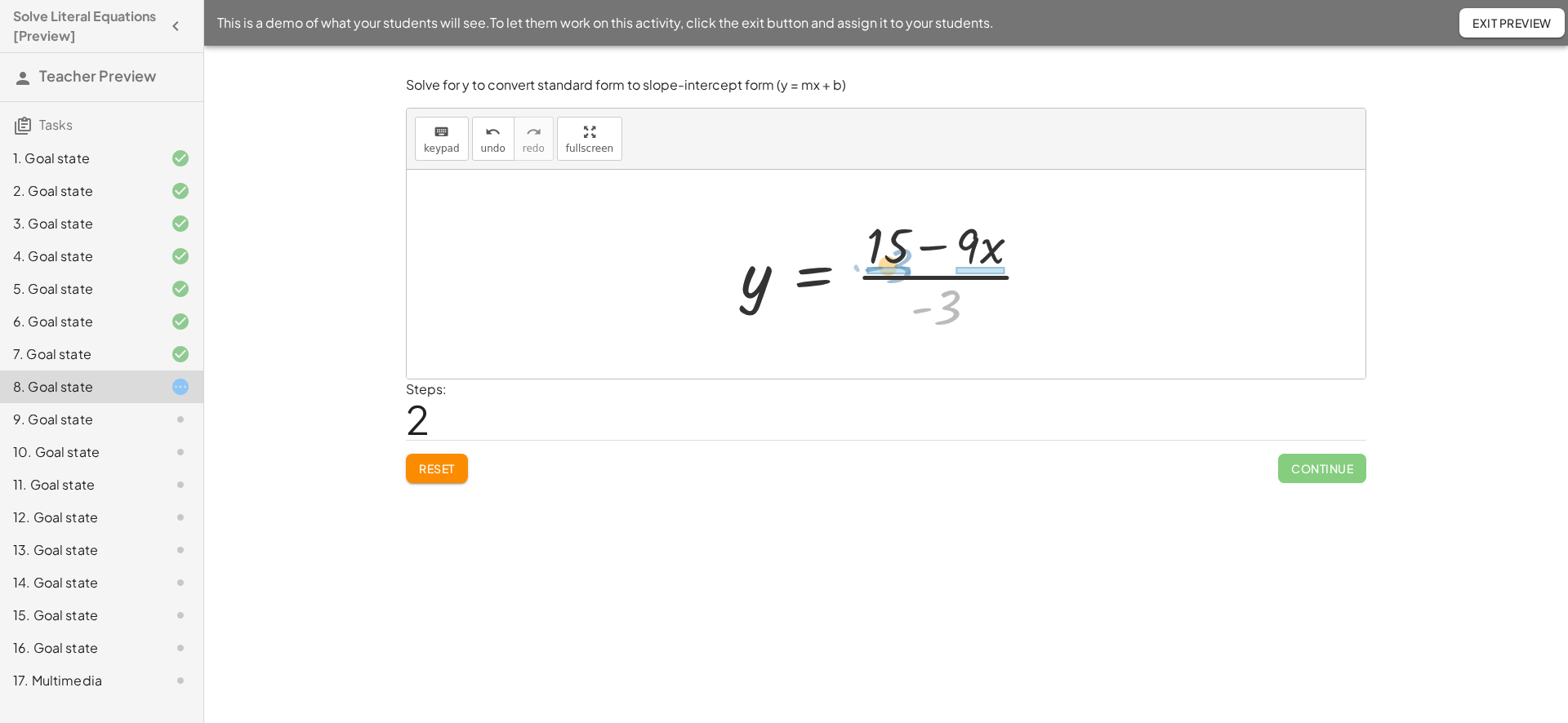
click at [906, 278] on div at bounding box center [892, 273] width 320 height 125
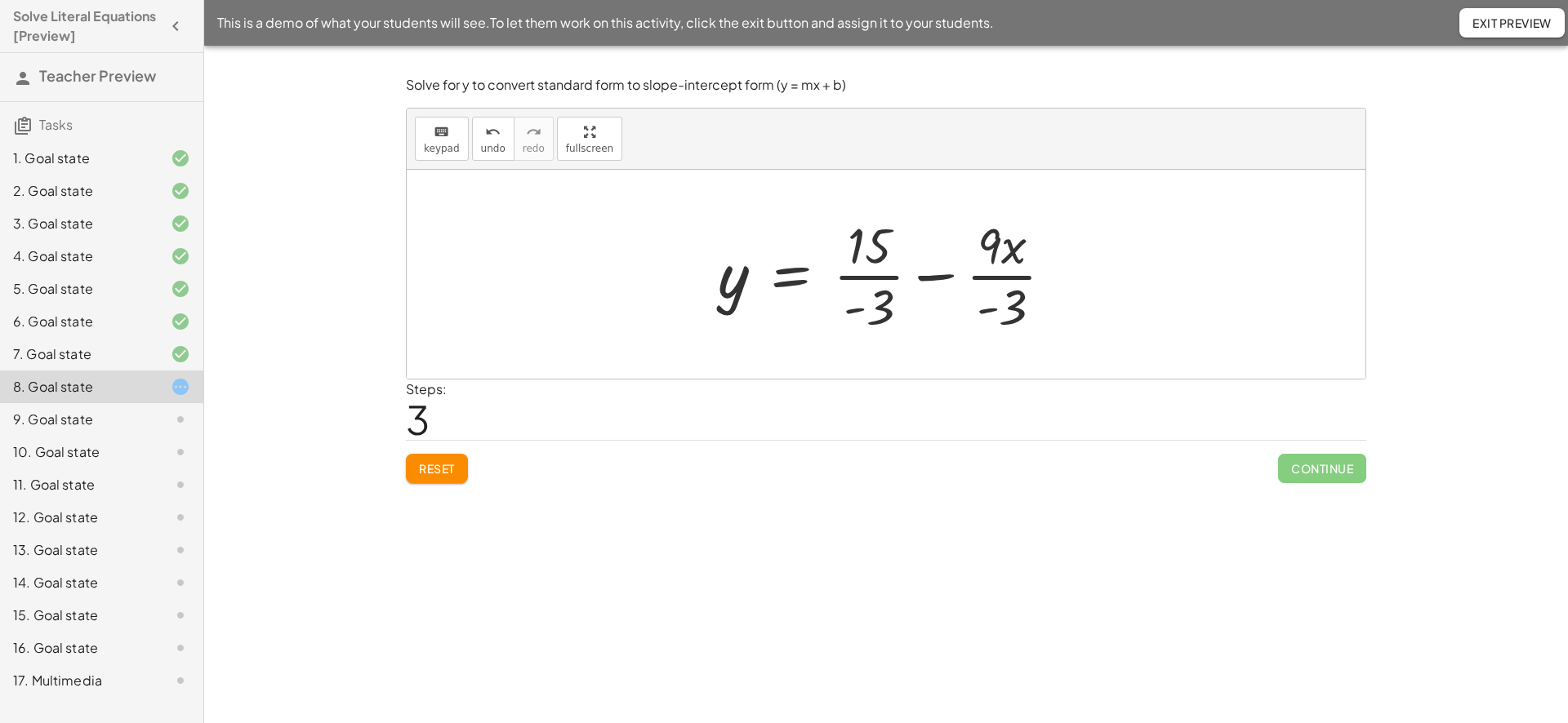
click at [858, 276] on div at bounding box center [892, 273] width 365 height 125
click at [997, 276] on div at bounding box center [891, 273] width 357 height 125
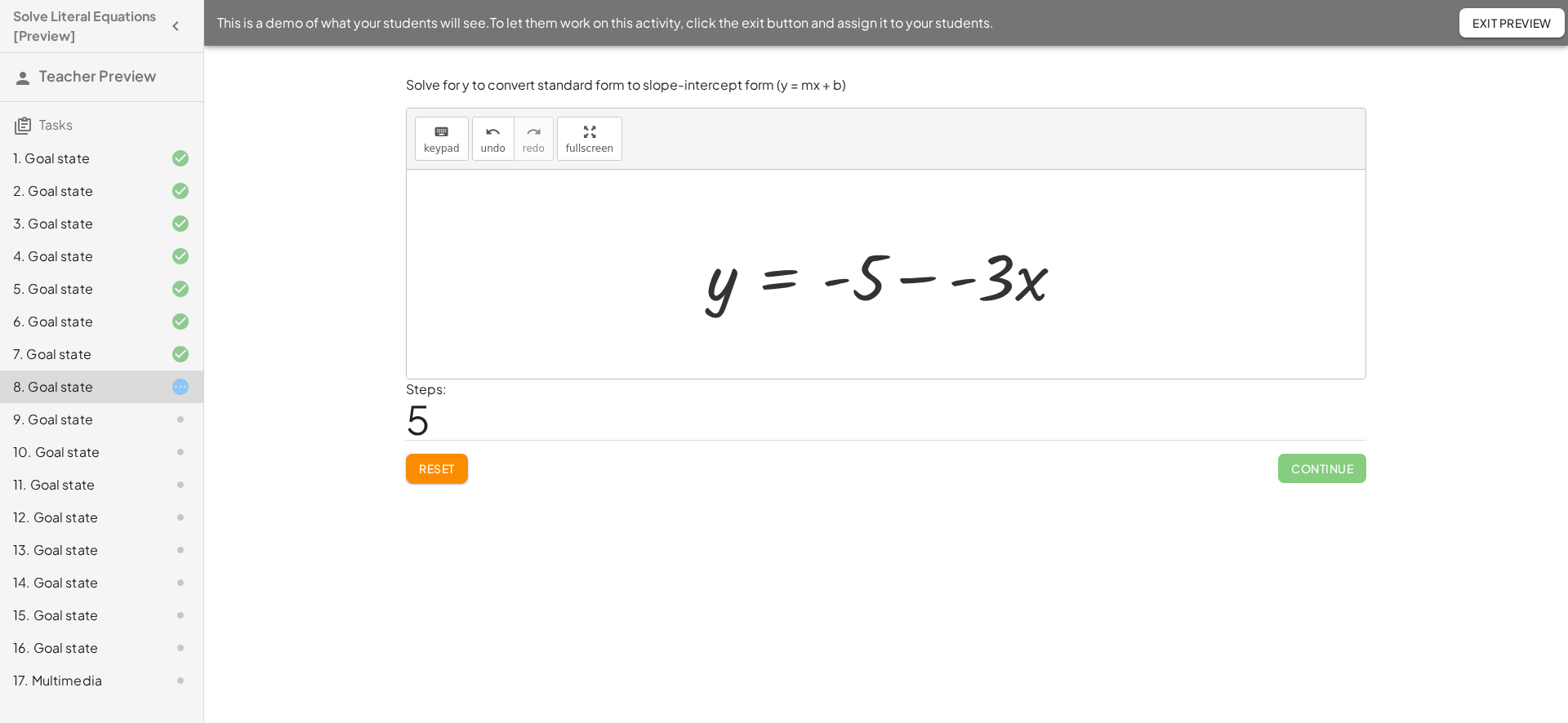
click at [945, 281] on div at bounding box center [891, 274] width 387 height 84
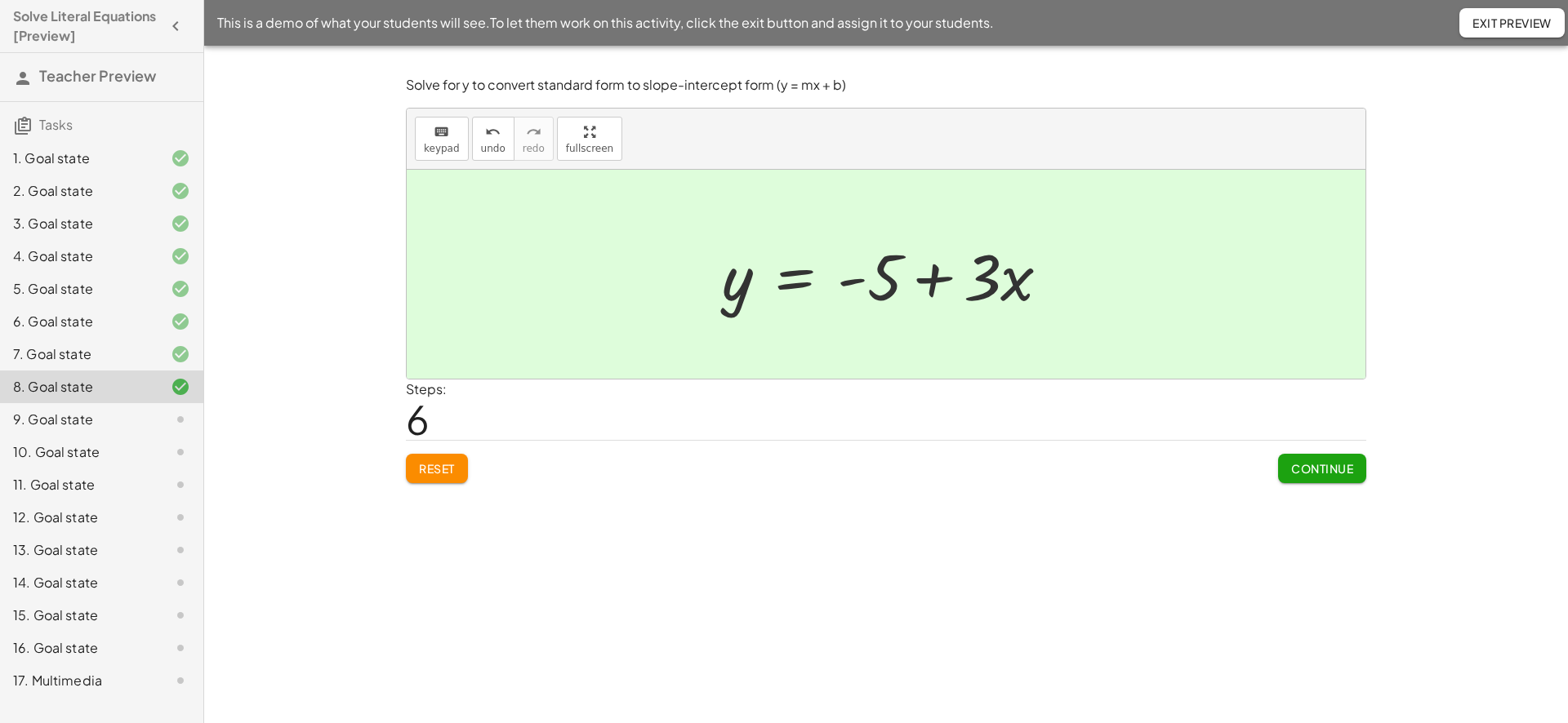
click at [1282, 462] on button "Continue" at bounding box center [1321, 469] width 88 height 30
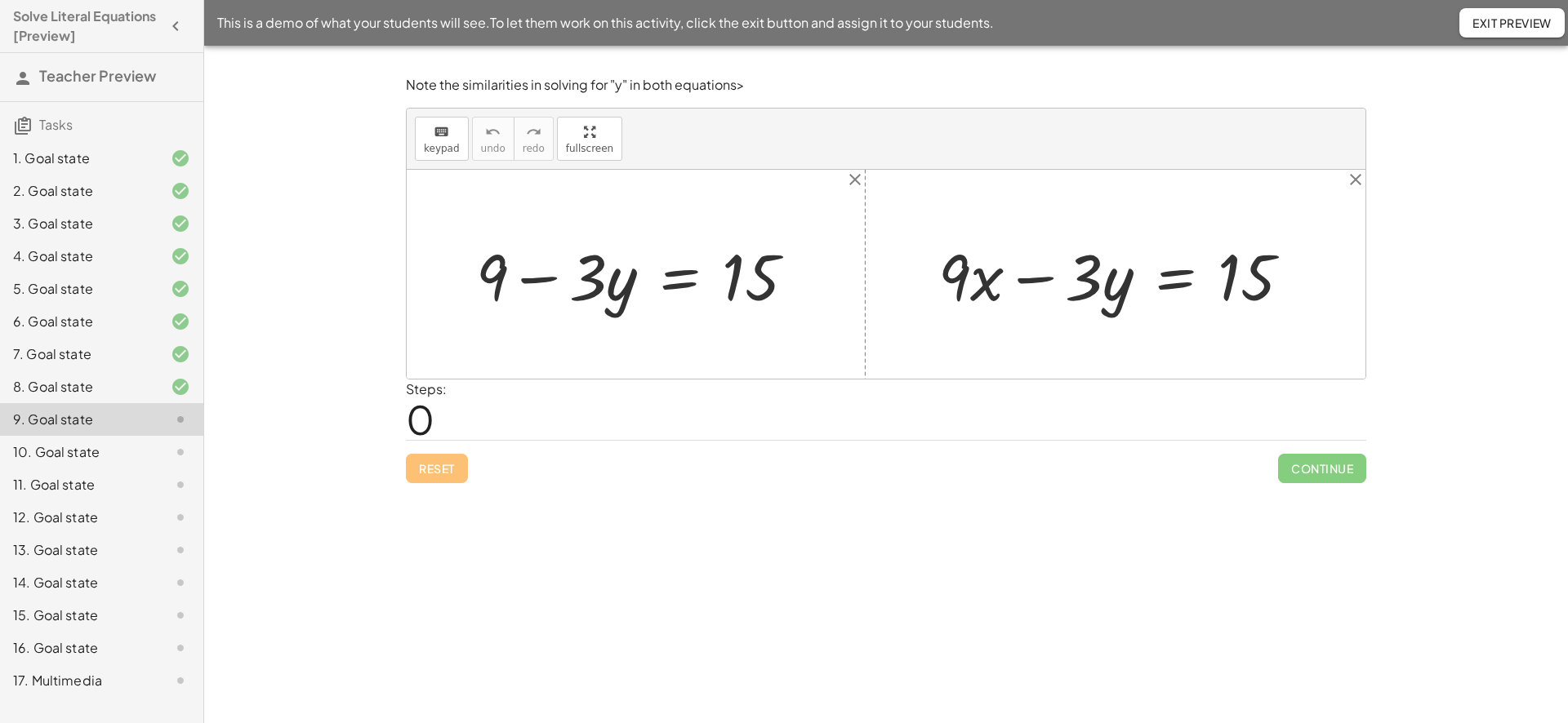
click at [1545, 8] on button "Exit Preview" at bounding box center [1512, 23] width 106 height 30
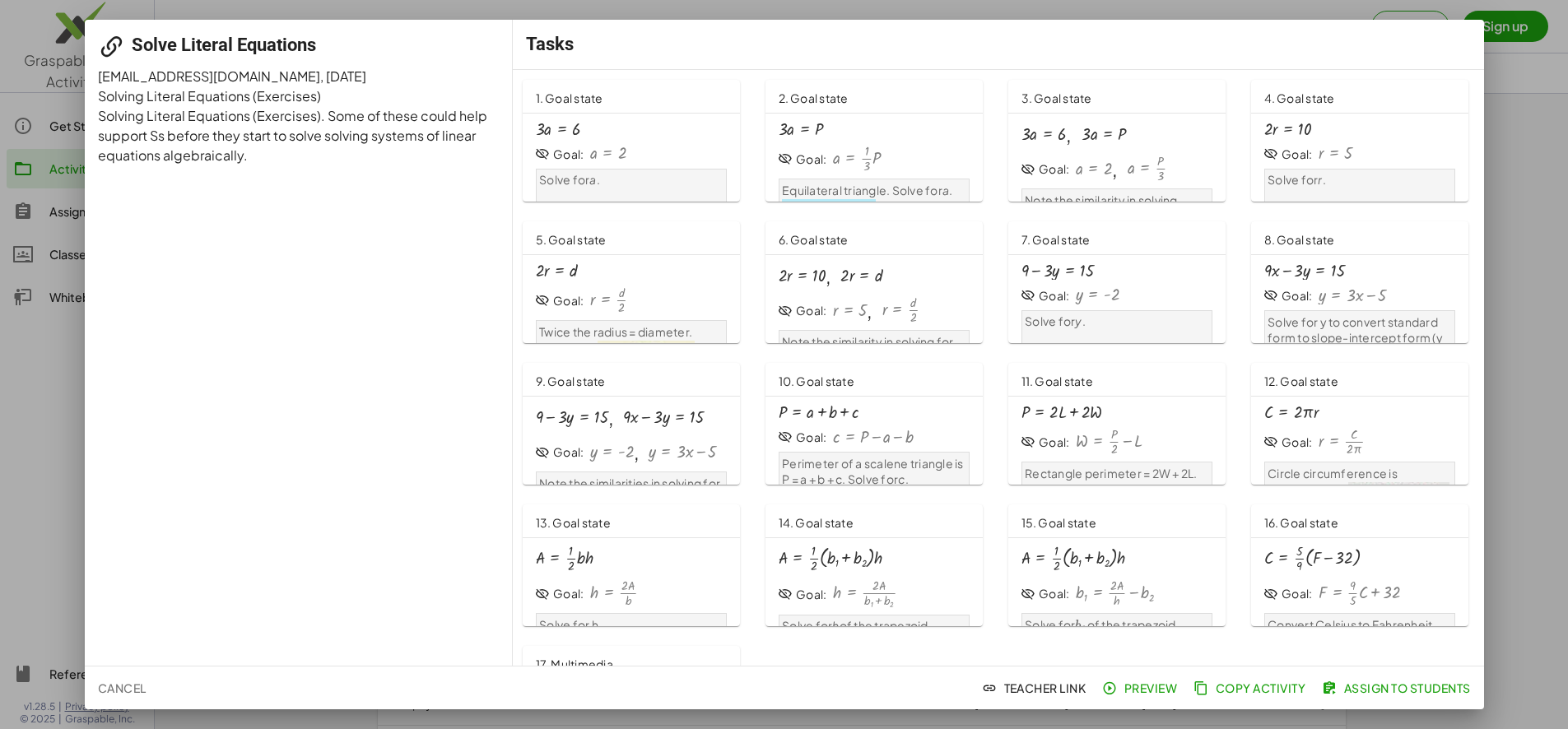
click at [1121, 687] on span "Preview" at bounding box center [1141, 687] width 72 height 15
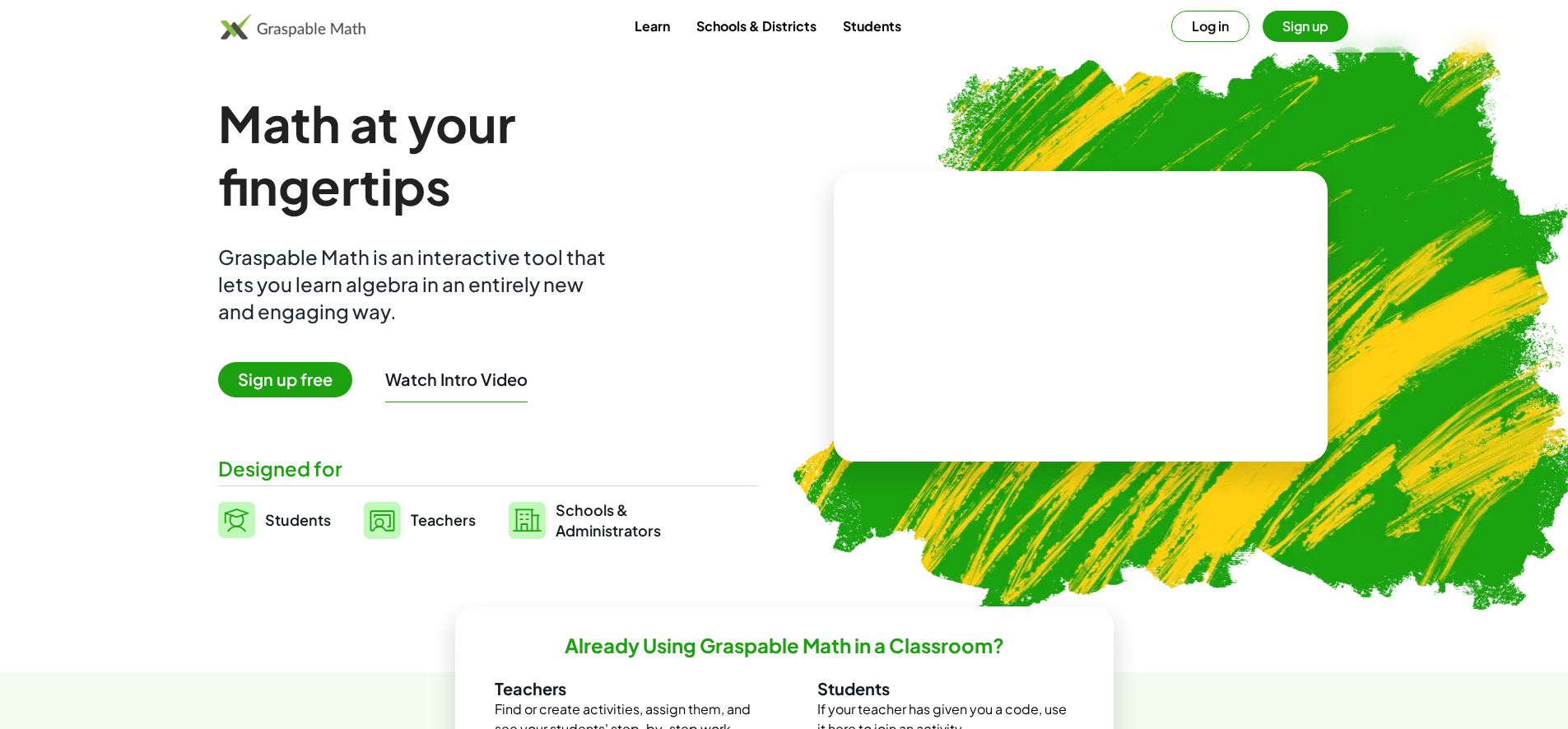
click at [1315, 31] on button "Sign up" at bounding box center [1305, 26] width 86 height 31
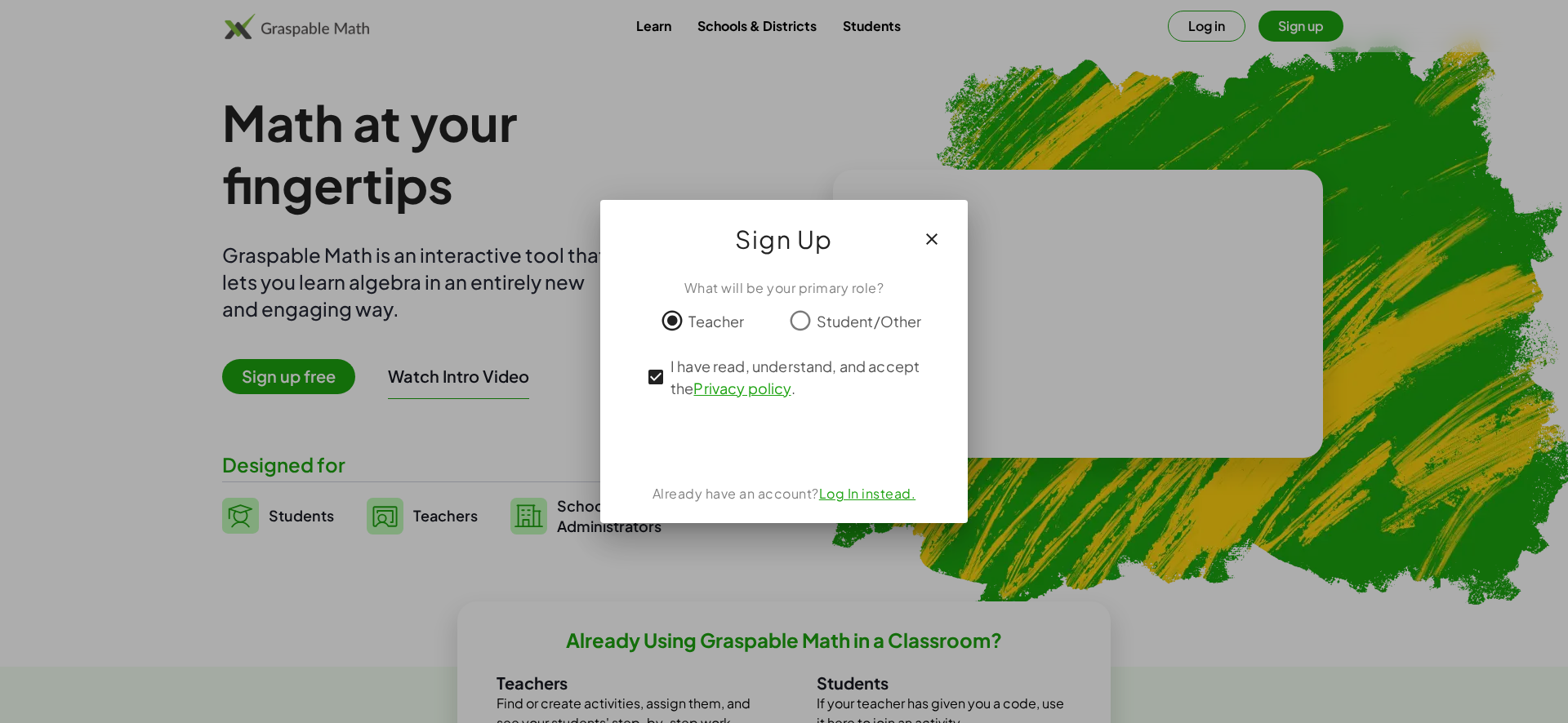
click at [925, 232] on icon "button" at bounding box center [932, 239] width 20 height 20
